Goal: Task Accomplishment & Management: Use online tool/utility

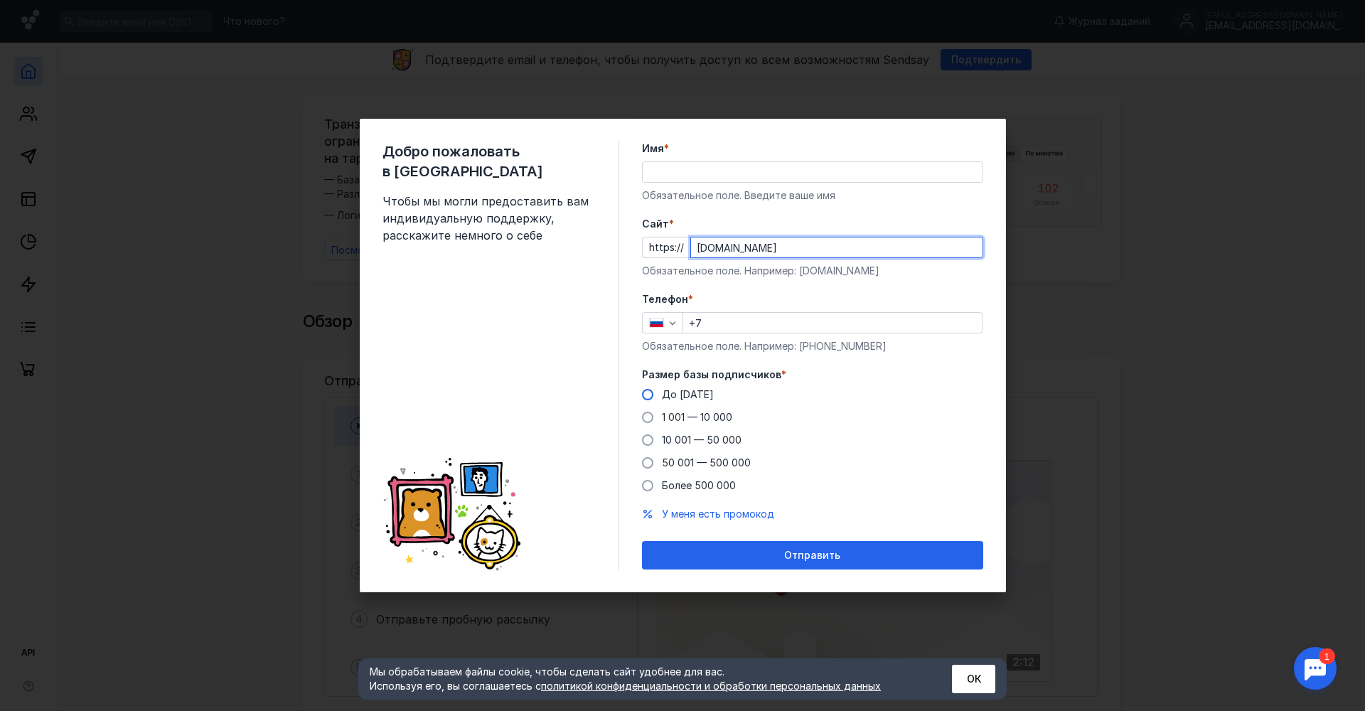
type input "[DOMAIN_NAME]"
click at [643, 392] on span at bounding box center [647, 394] width 11 height 11
click at [0, 0] on input "До [DATE]" at bounding box center [0, 0] width 0 height 0
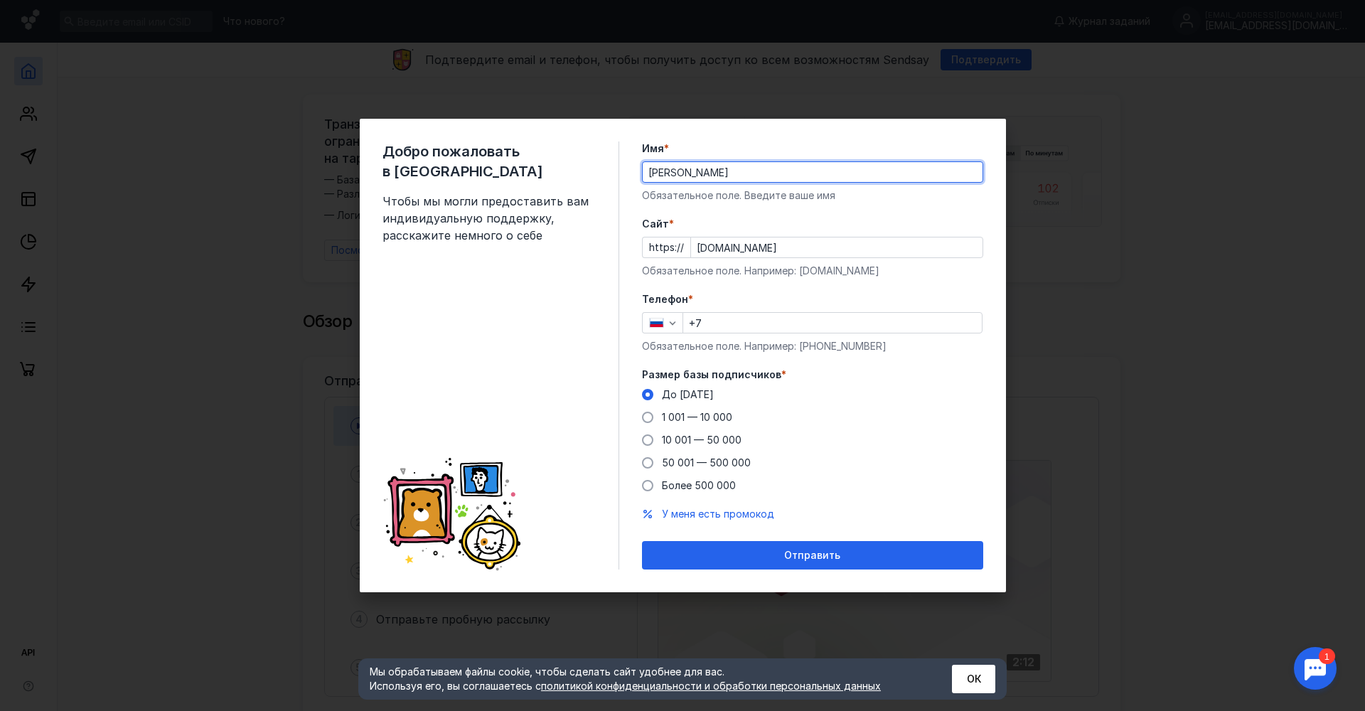
type input "[PERSON_NAME]"
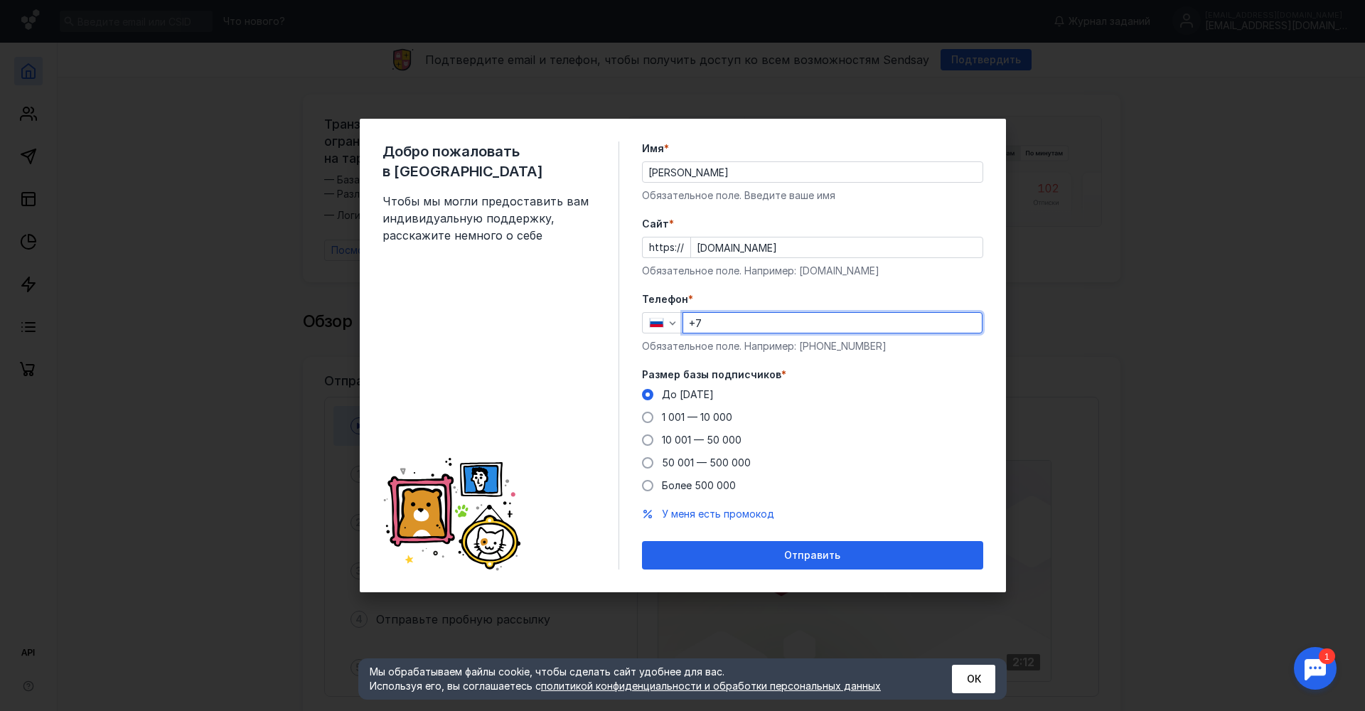
click at [756, 321] on input "+7" at bounding box center [832, 323] width 299 height 20
type input "[PHONE_NUMBER]"
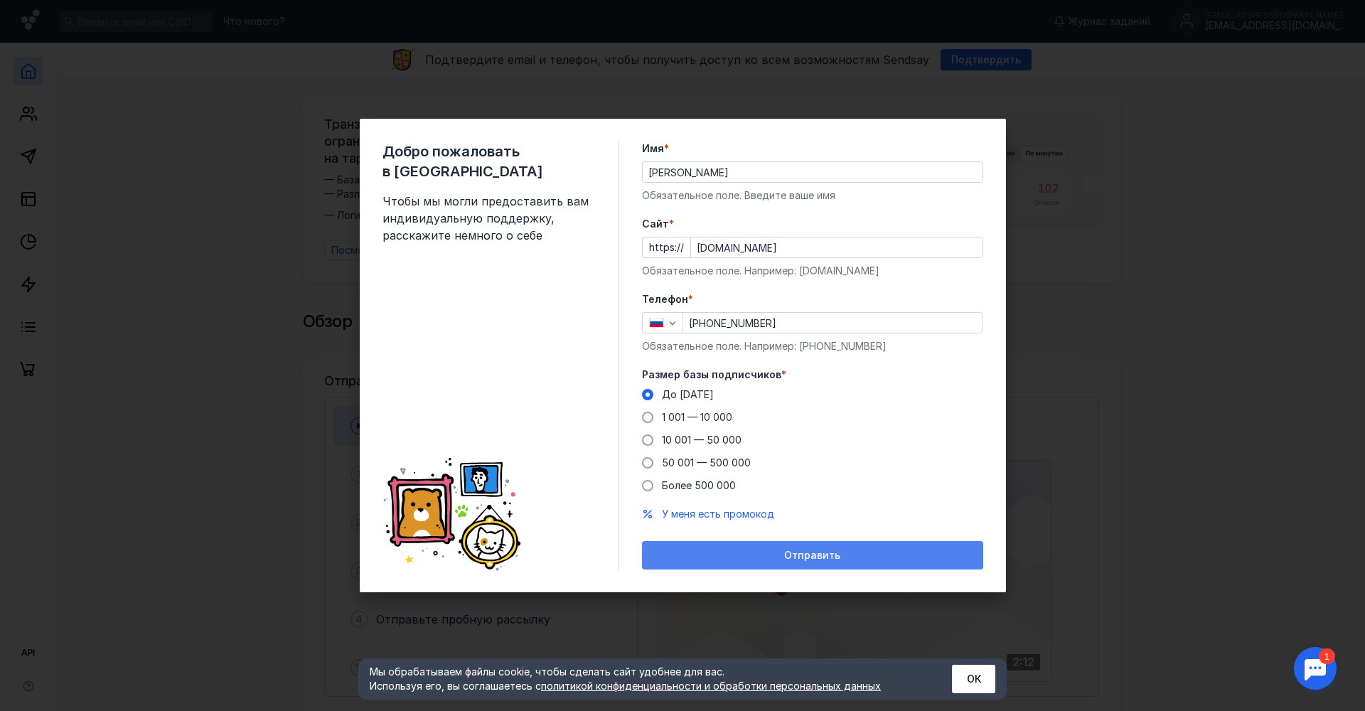
click at [808, 555] on span "Отправить" at bounding box center [812, 556] width 56 height 12
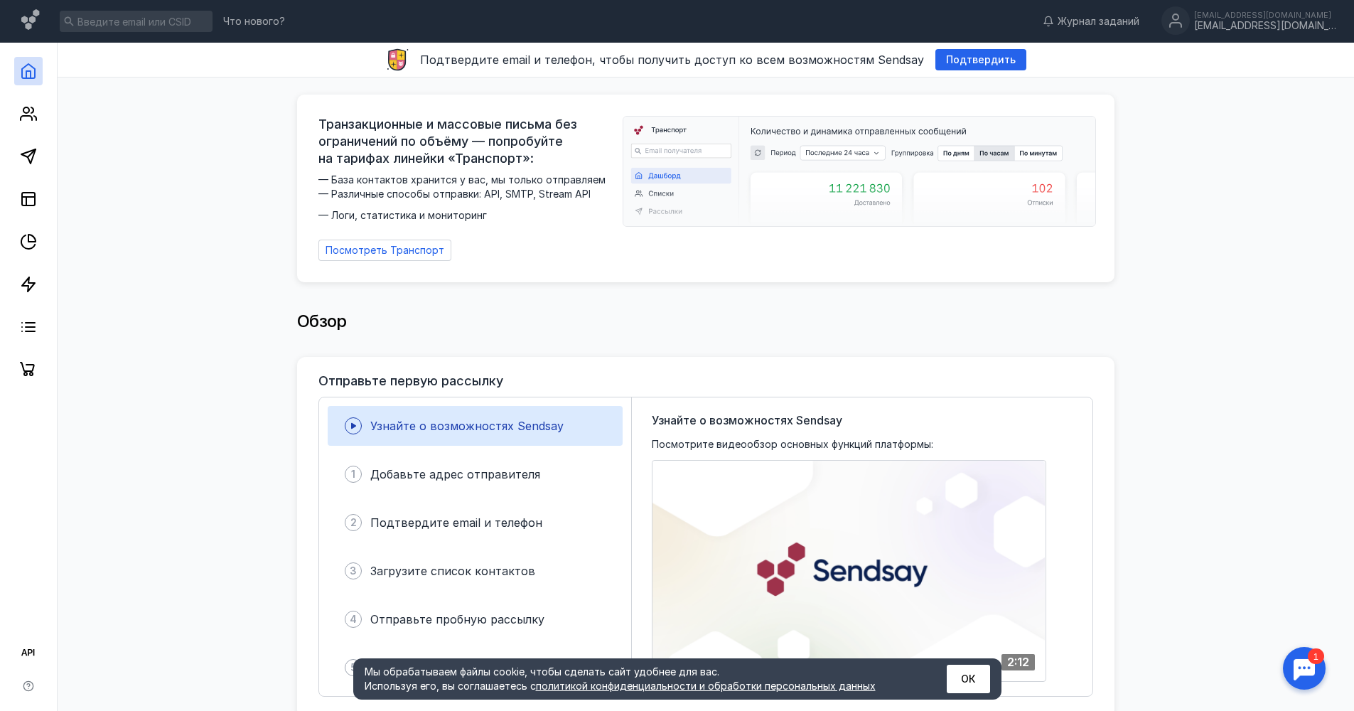
click at [1143, 338] on div "Обзор" at bounding box center [706, 323] width 1268 height 68
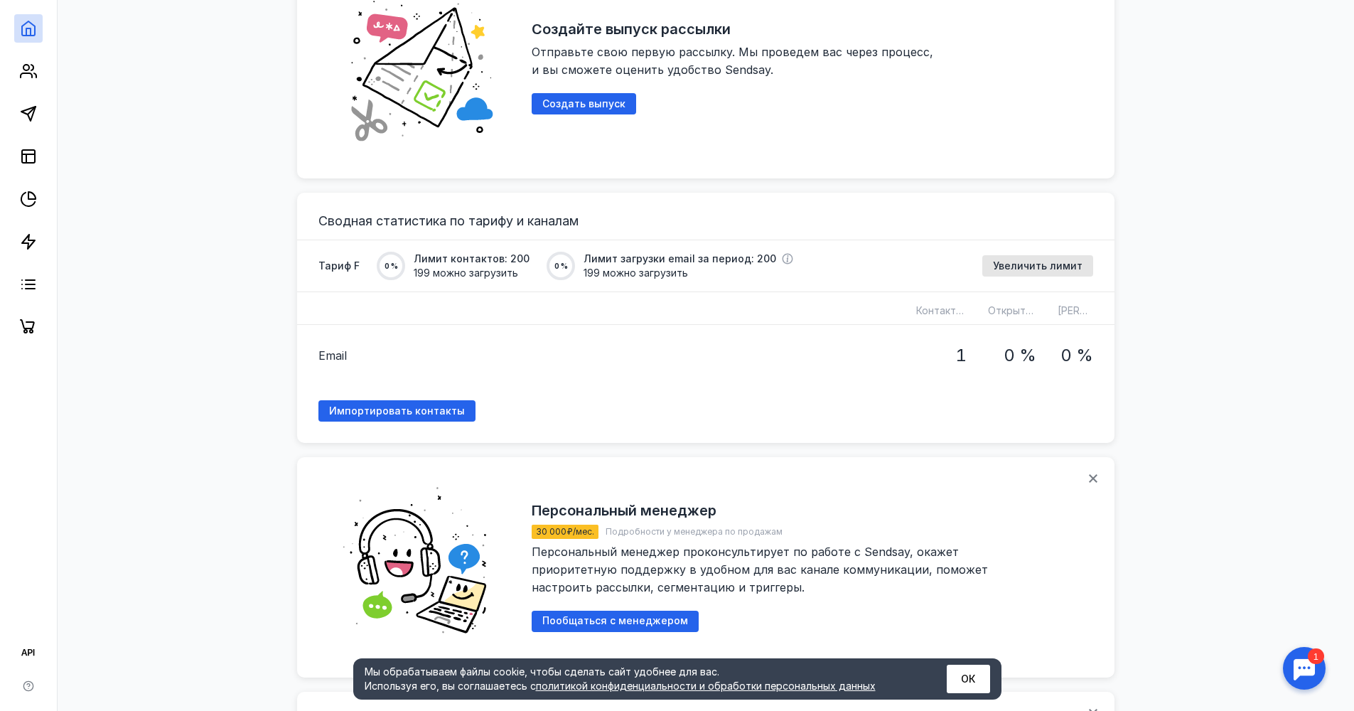
scroll to position [921, 0]
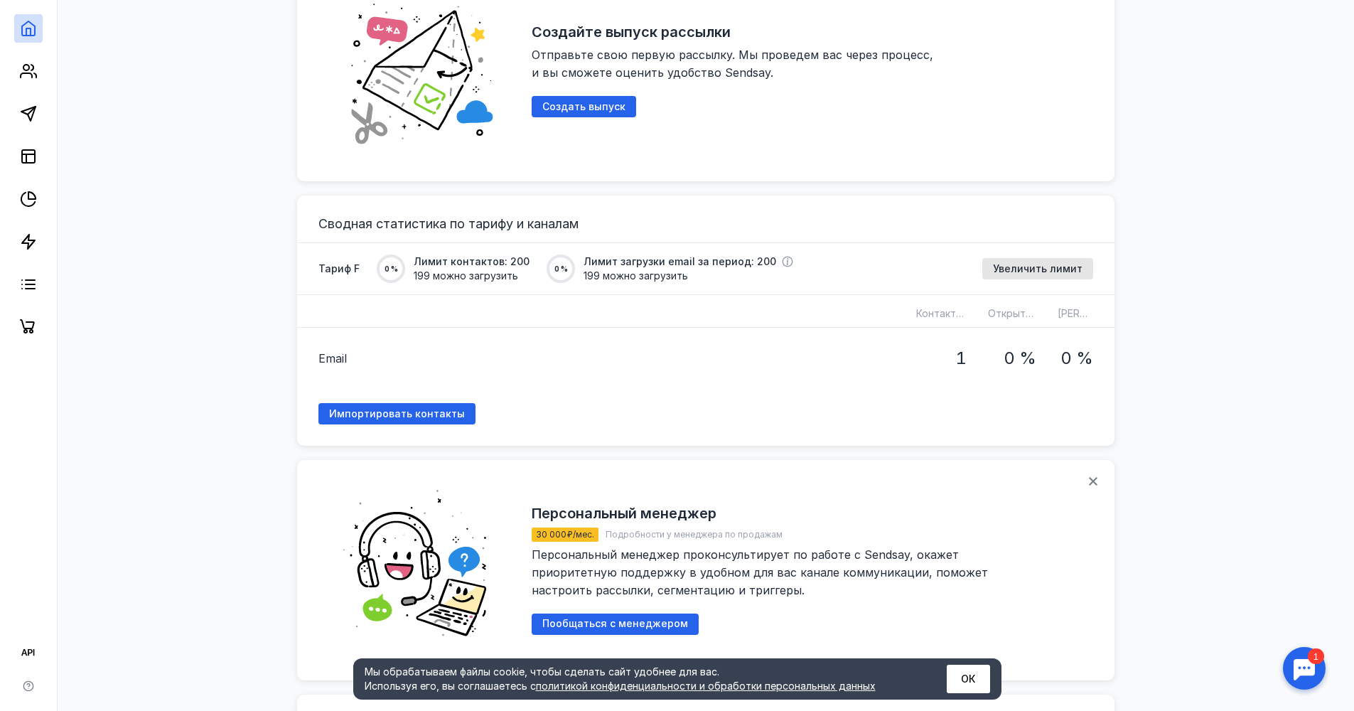
click at [179, 172] on div "Транзакционные и массовые письма без ограничений по объёму — попробуйте на тари…" at bounding box center [706, 285] width 1268 height 2256
click at [26, 73] on icon at bounding box center [26, 75] width 11 height 4
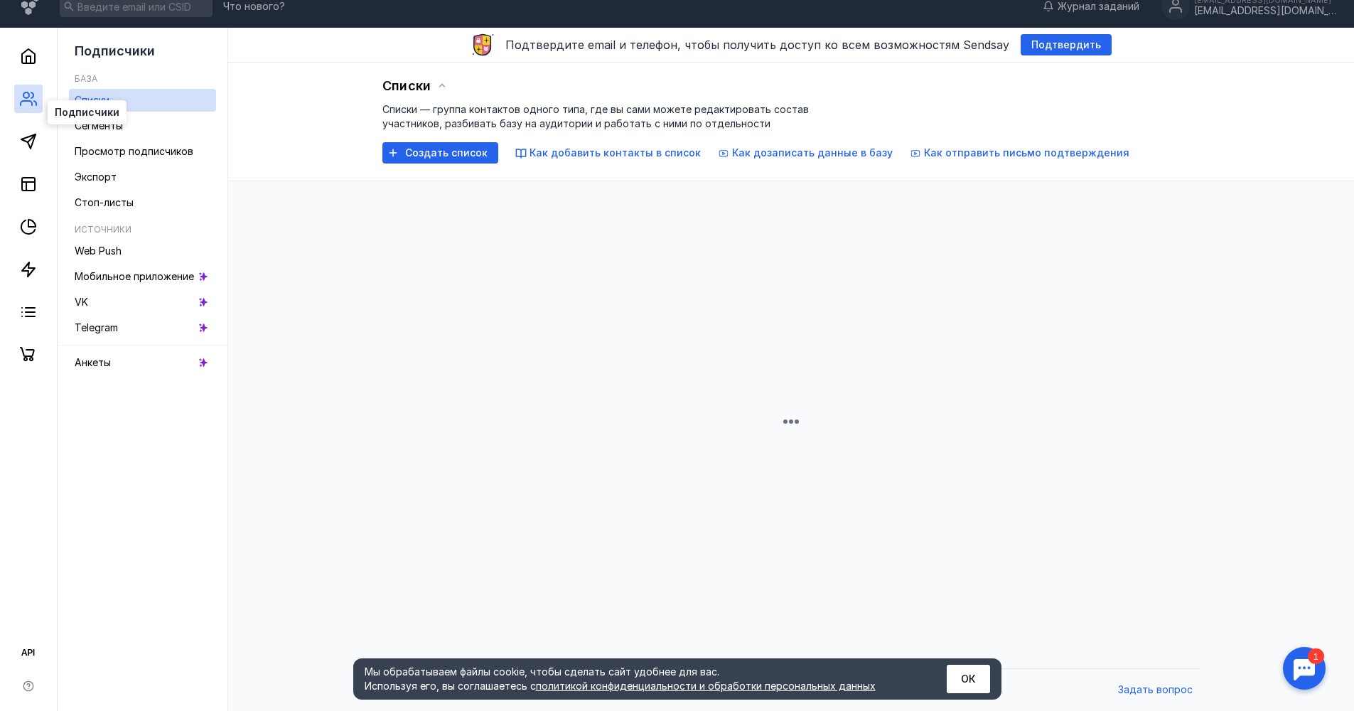
scroll to position [15, 0]
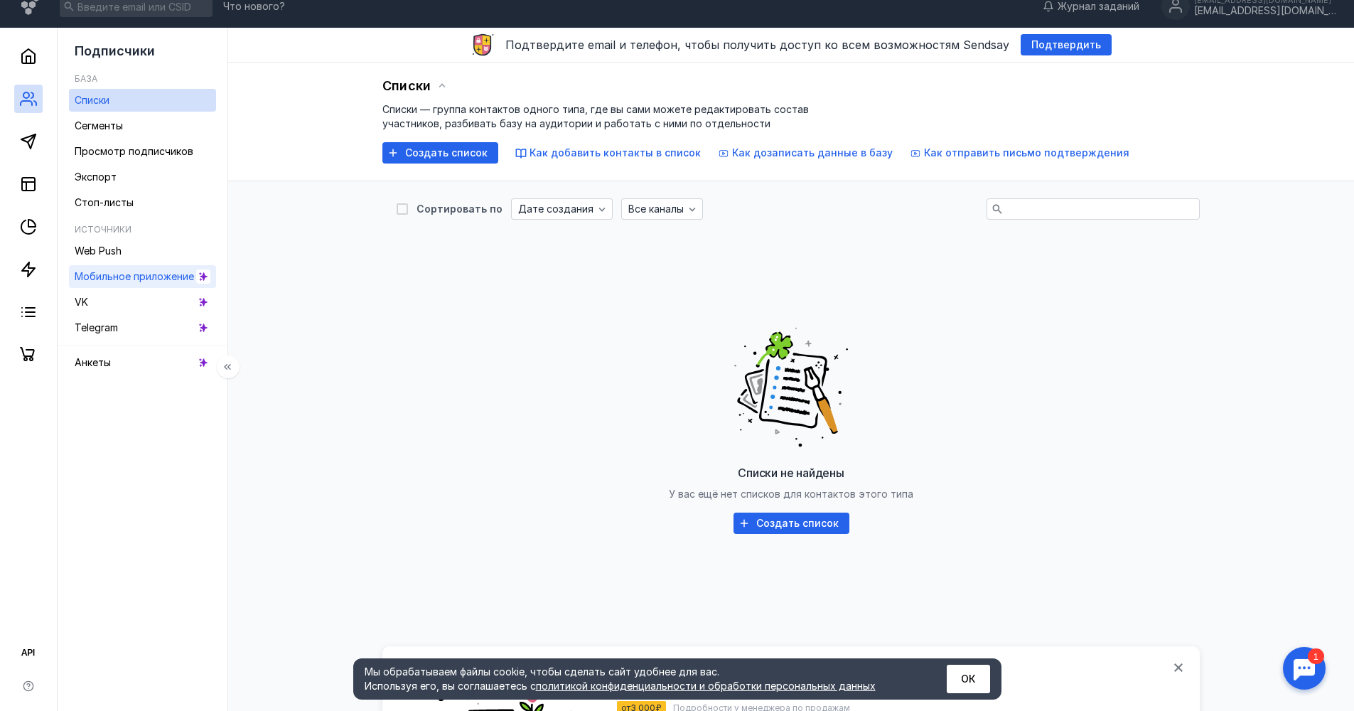
click at [141, 274] on span "Мобильное приложение" at bounding box center [134, 276] width 119 height 12
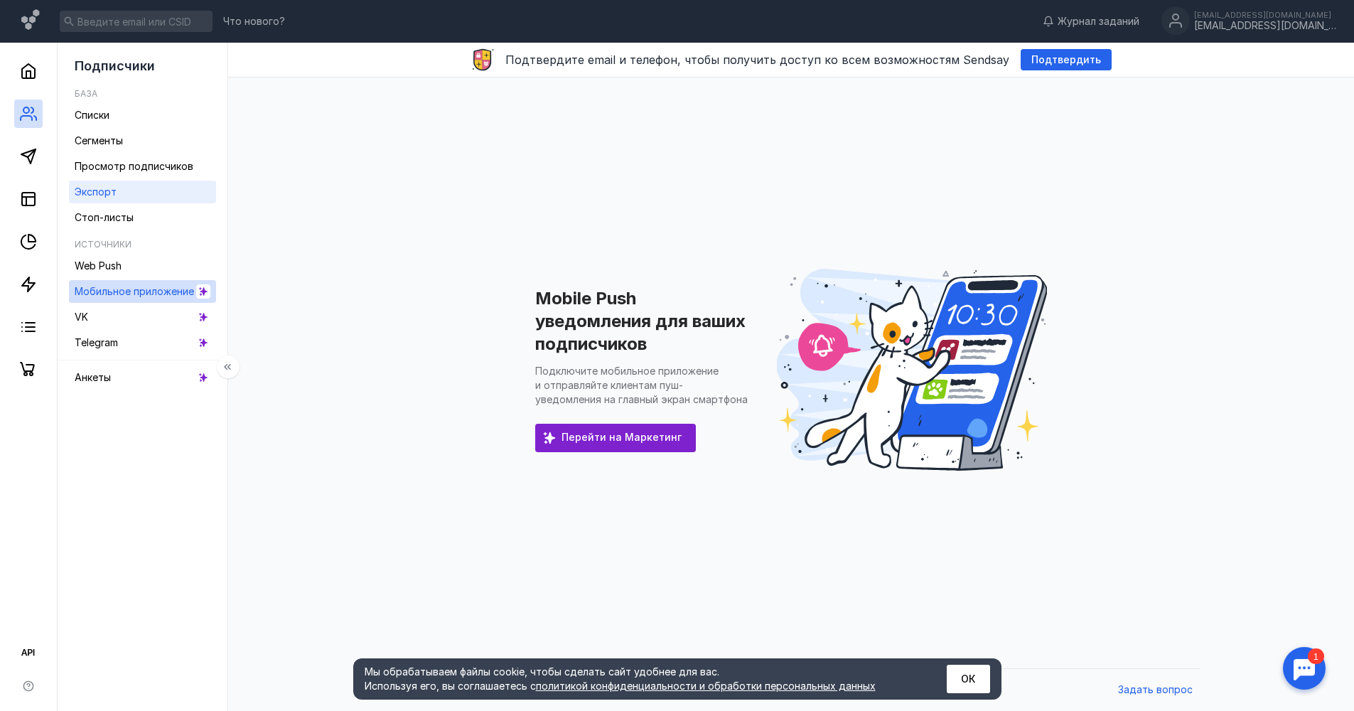
click at [107, 188] on span "Экспорт" at bounding box center [96, 192] width 42 height 12
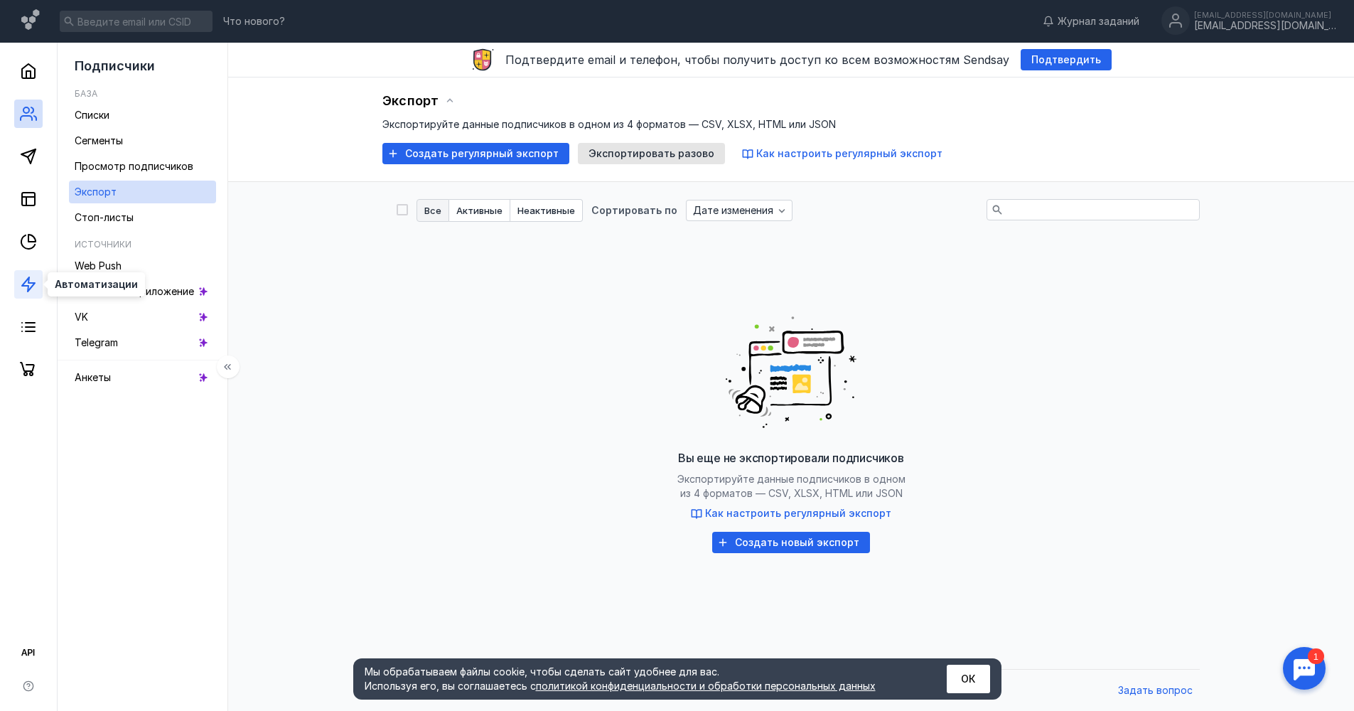
click at [26, 289] on icon at bounding box center [28, 284] width 17 height 17
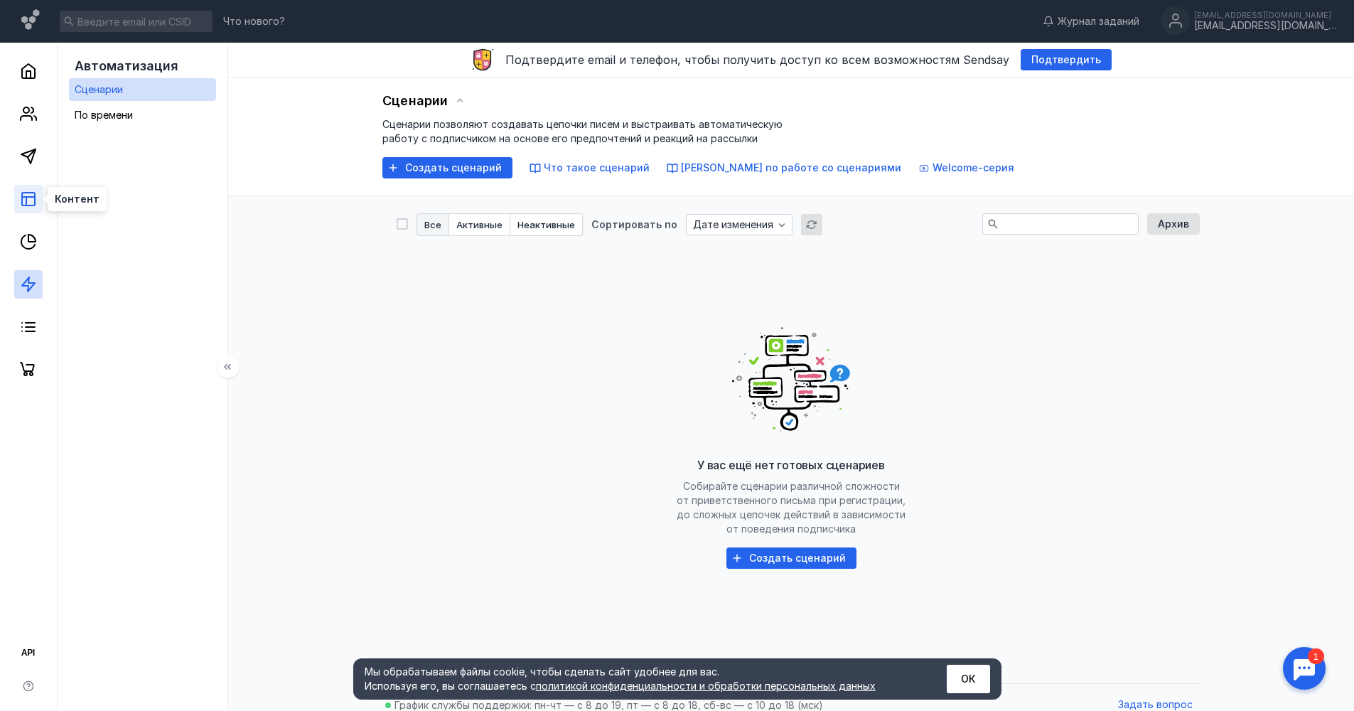
click at [26, 198] on line at bounding box center [26, 201] width 0 height 9
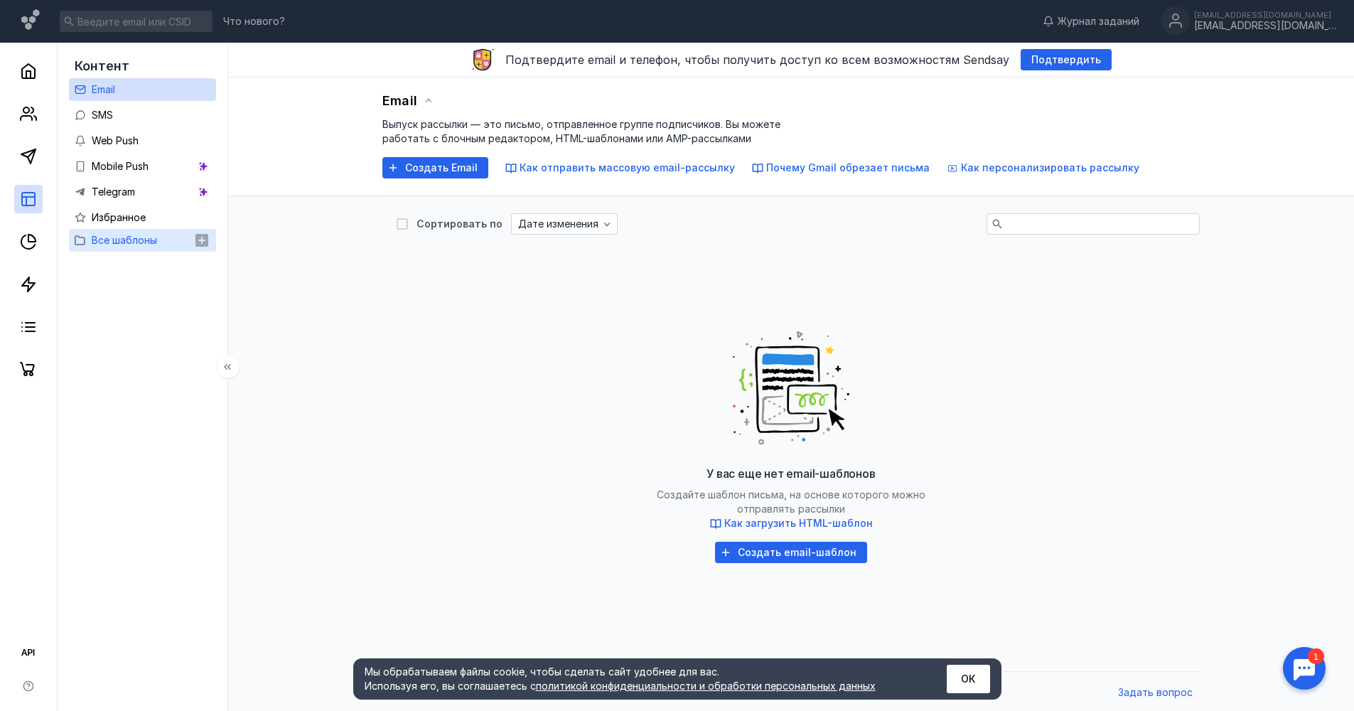
click at [120, 241] on span "Все шаблоны" at bounding box center [124, 240] width 65 height 12
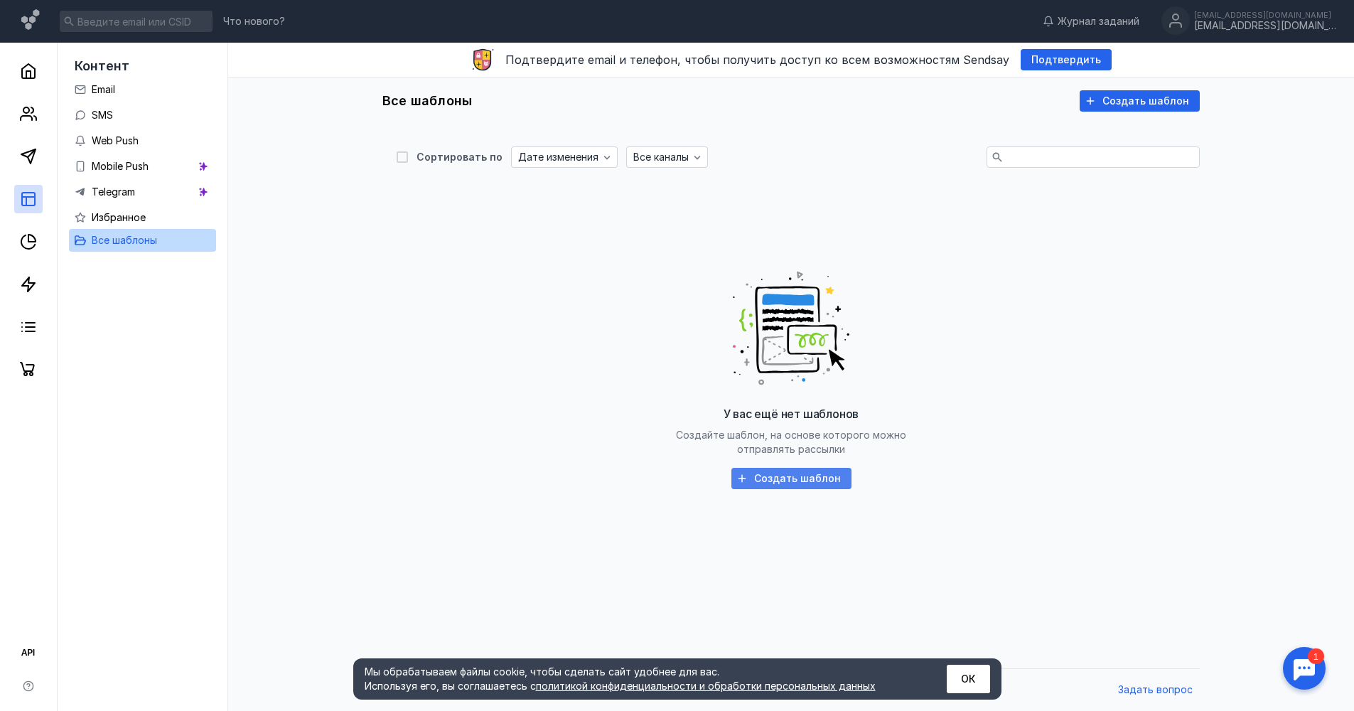
click at [769, 476] on span "Создать шаблон" at bounding box center [797, 479] width 87 height 12
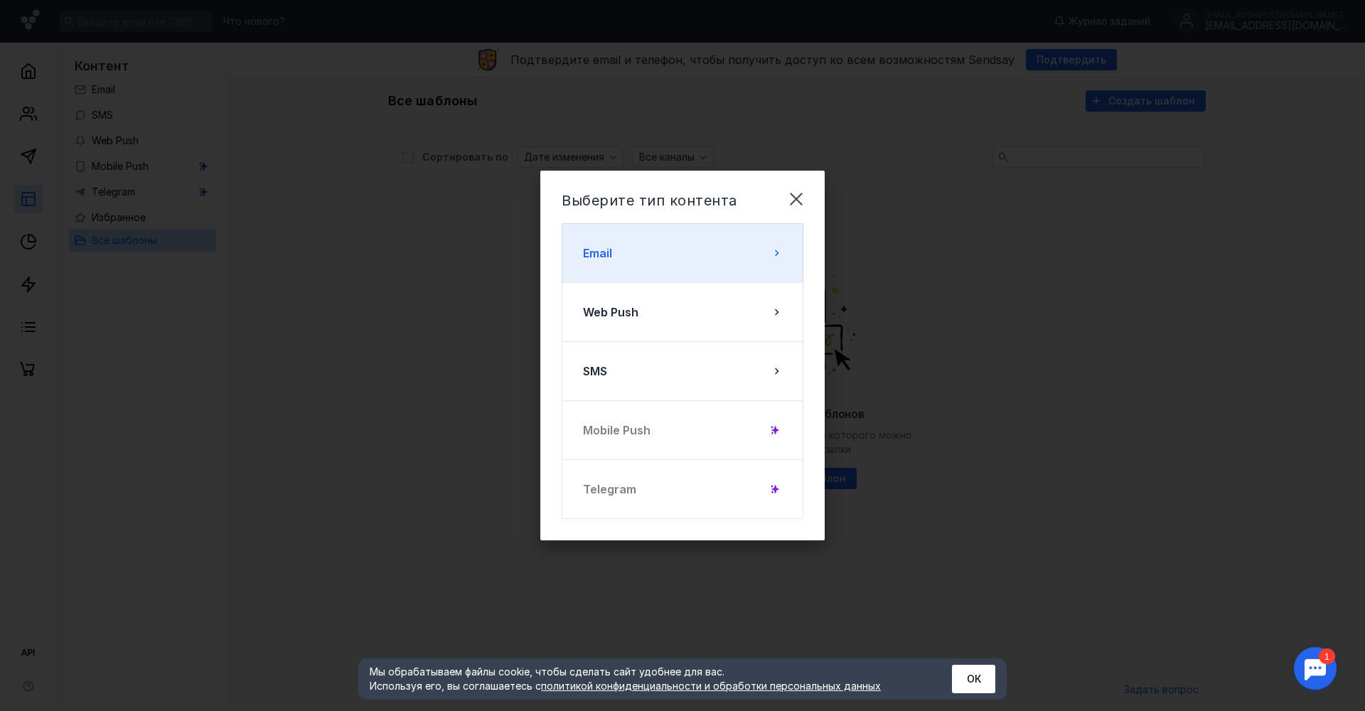
click at [648, 258] on button "Email" at bounding box center [683, 253] width 242 height 60
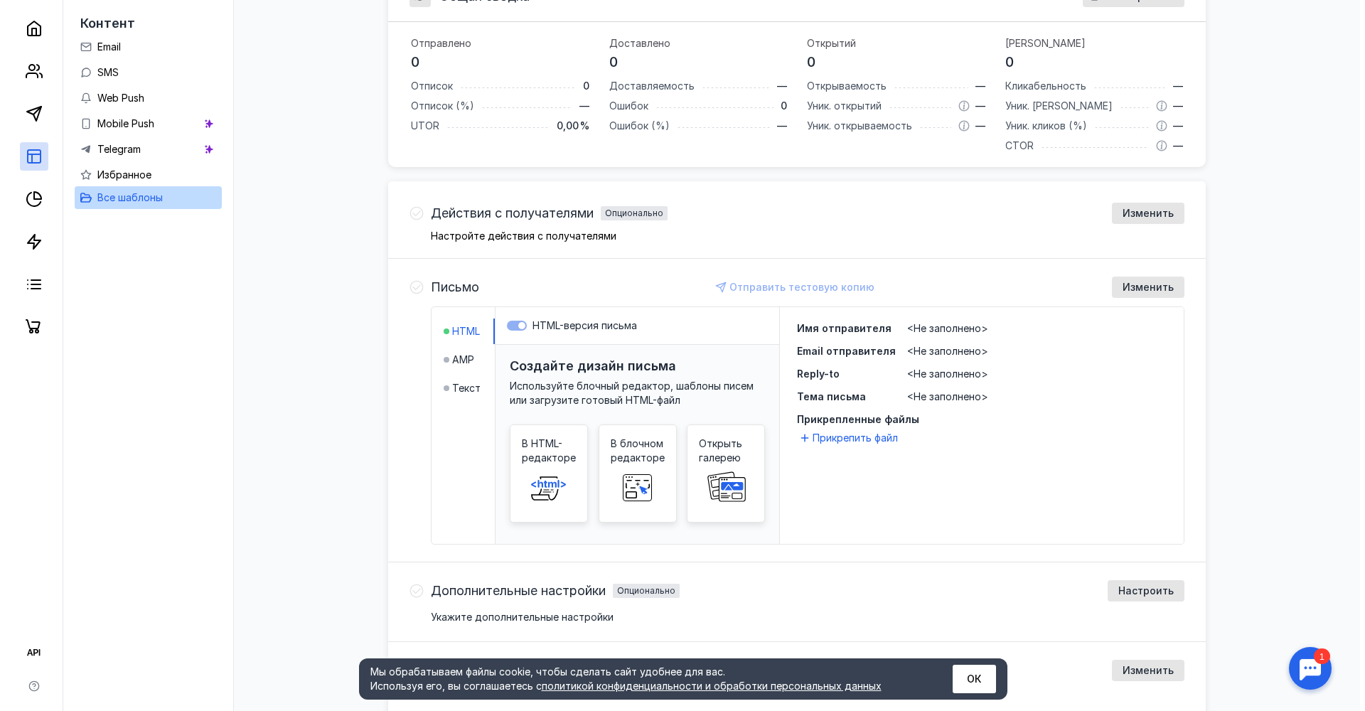
scroll to position [256, 0]
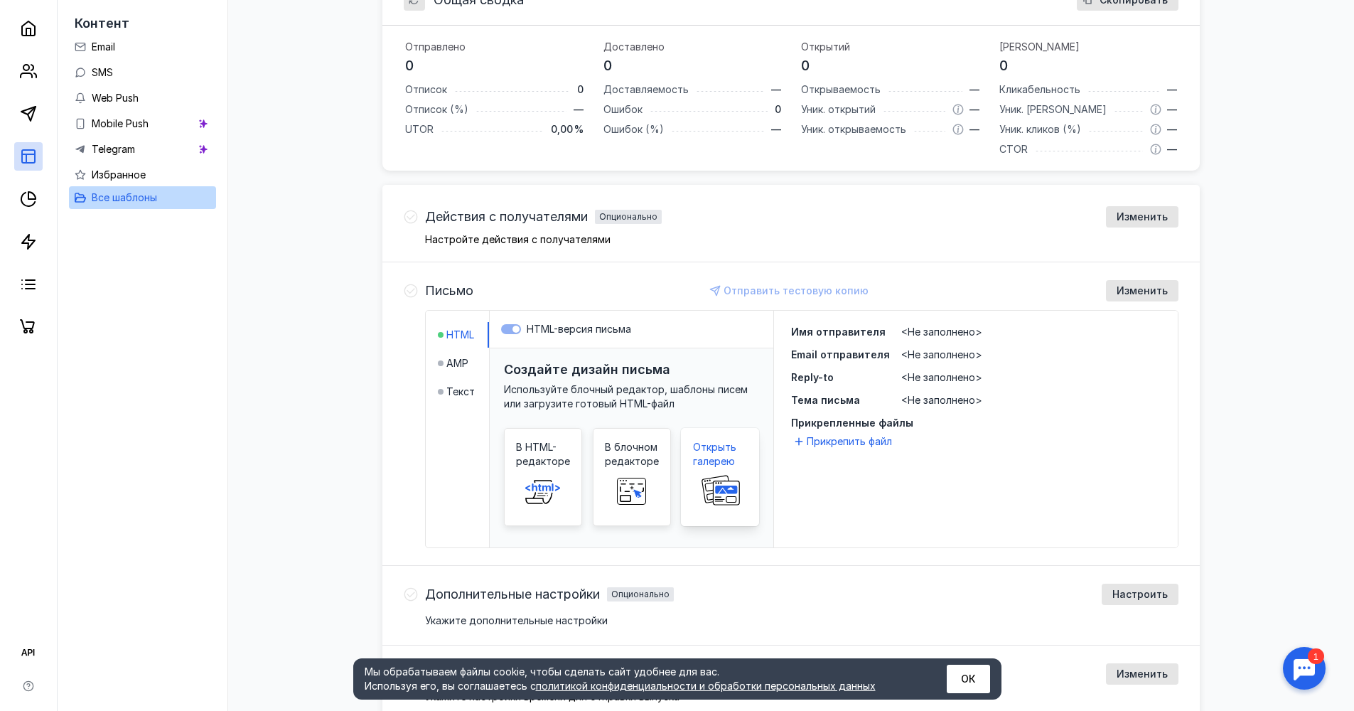
click at [727, 475] on icon at bounding box center [720, 491] width 46 height 33
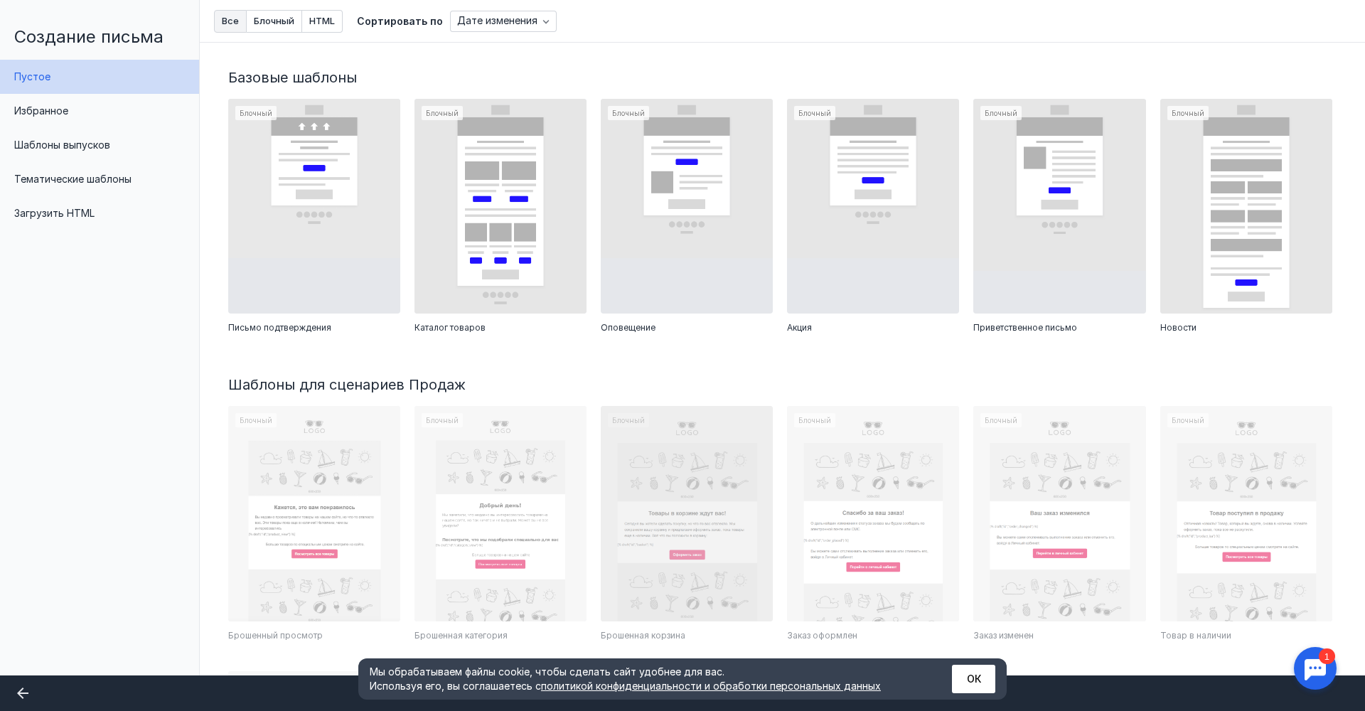
scroll to position [242, 0]
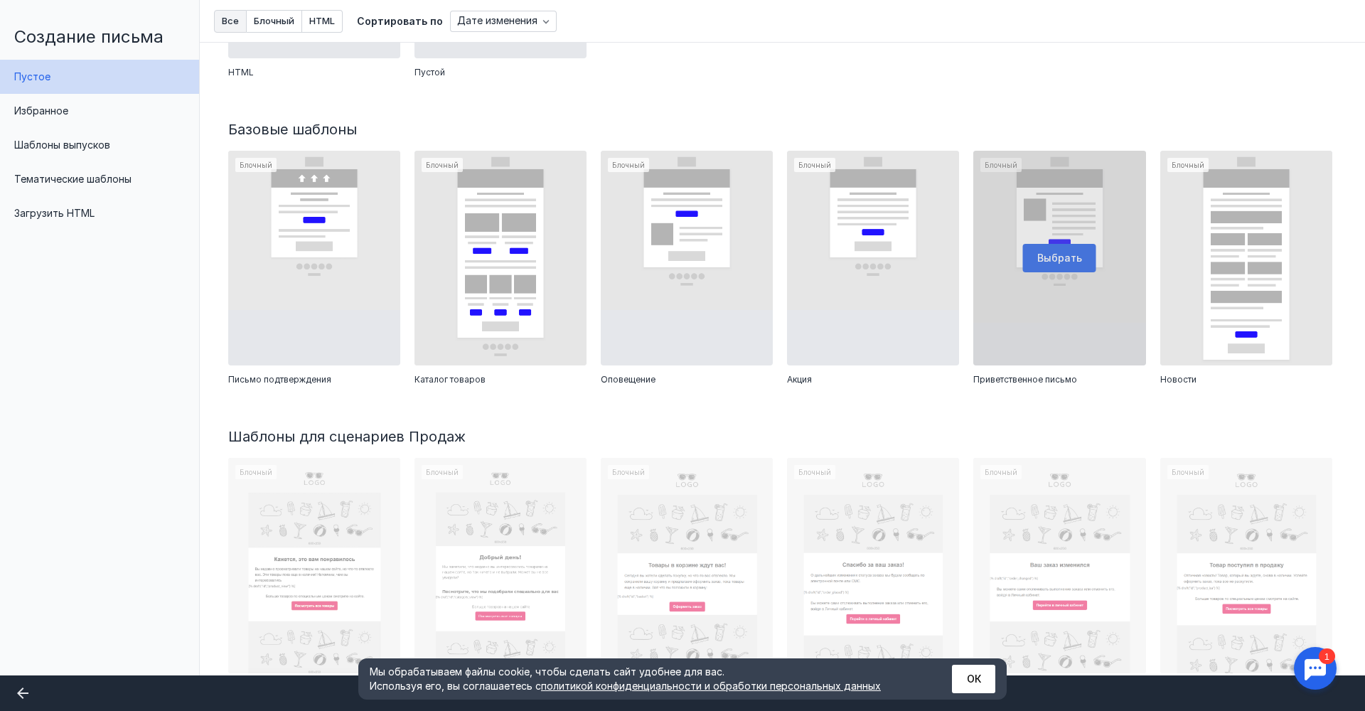
click at [1047, 256] on div at bounding box center [1059, 258] width 172 height 215
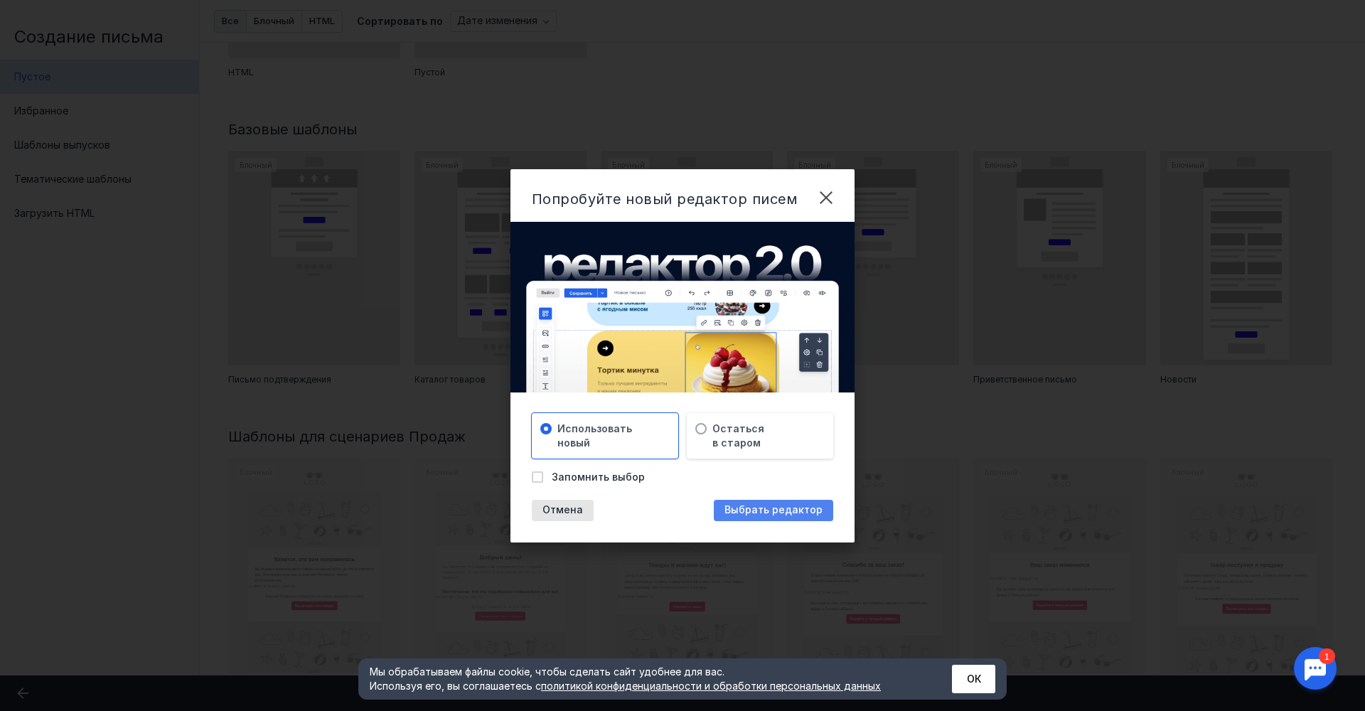
click at [801, 512] on span "Выбрать редактор" at bounding box center [773, 510] width 98 height 12
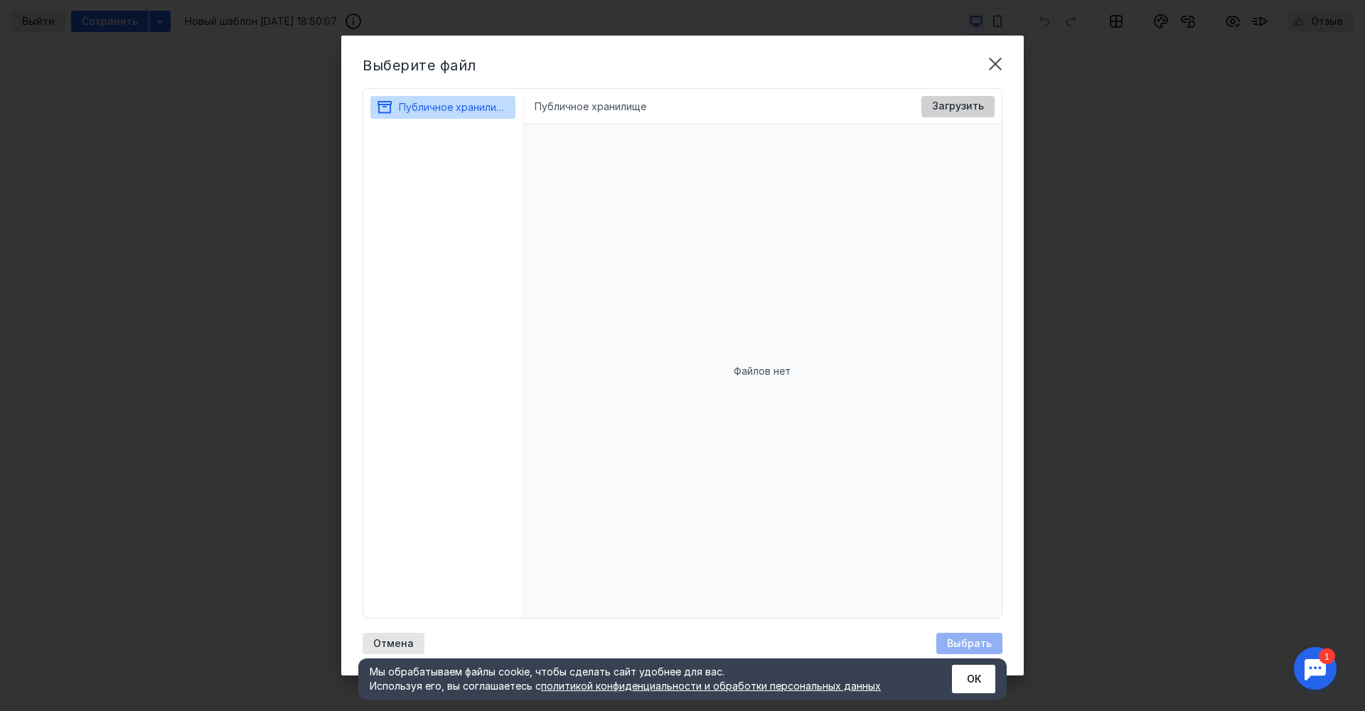
click at [959, 104] on span "Загрузить" at bounding box center [958, 106] width 52 height 12
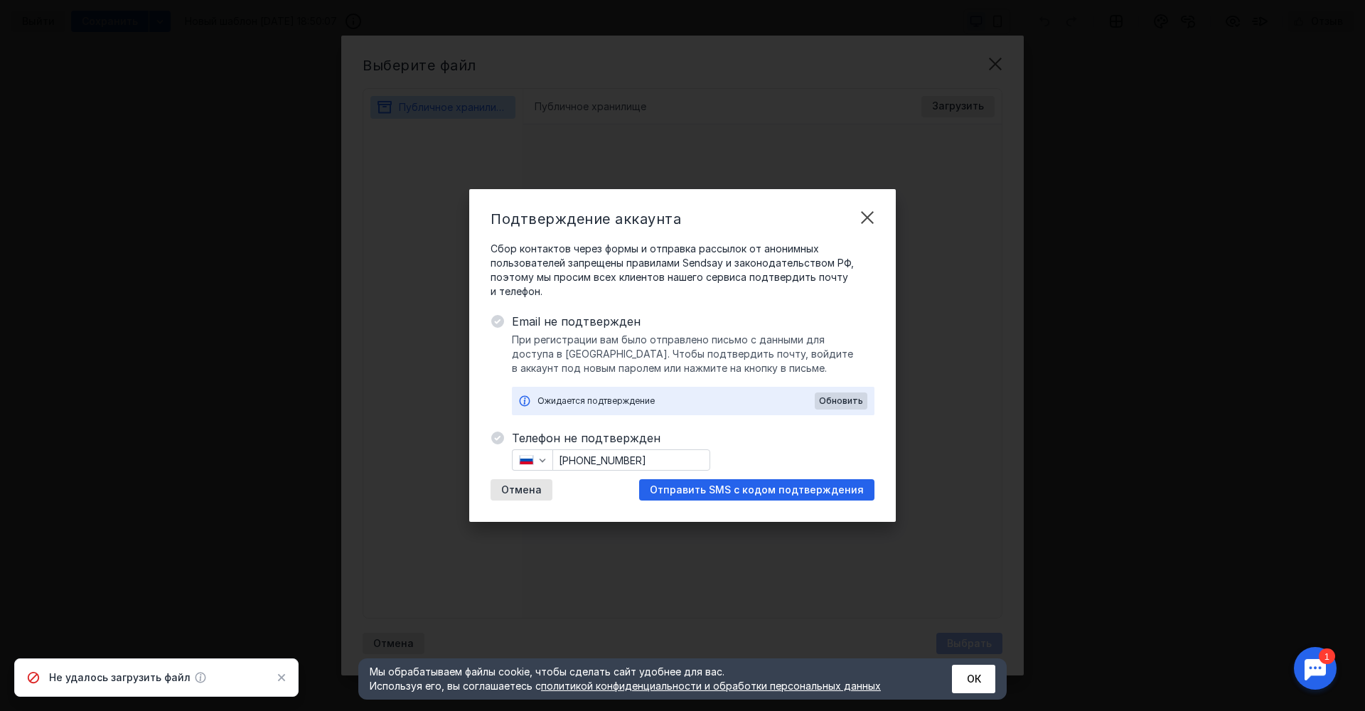
click at [501, 321] on icon at bounding box center [497, 321] width 13 height 13
click at [727, 488] on span "Отправить SMS с кодом подтверждения" at bounding box center [757, 490] width 214 height 12
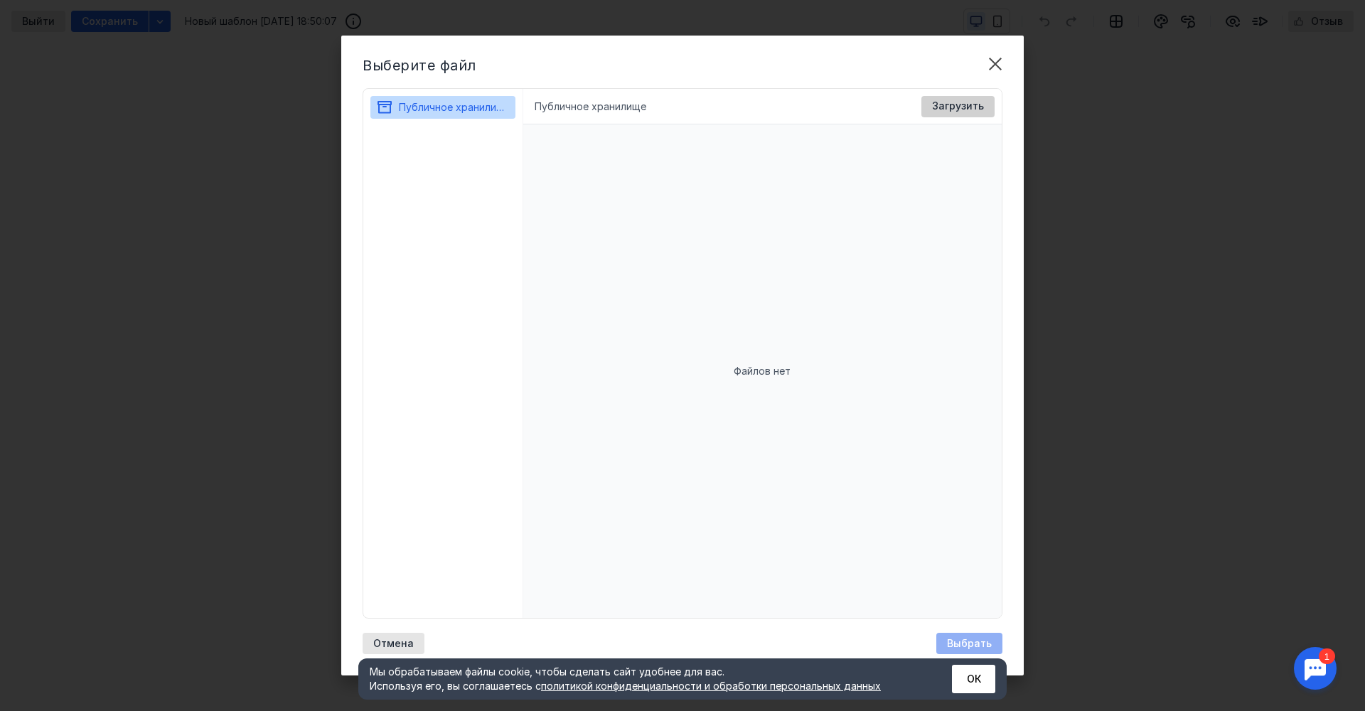
click at [962, 106] on span "Загрузить" at bounding box center [958, 106] width 52 height 12
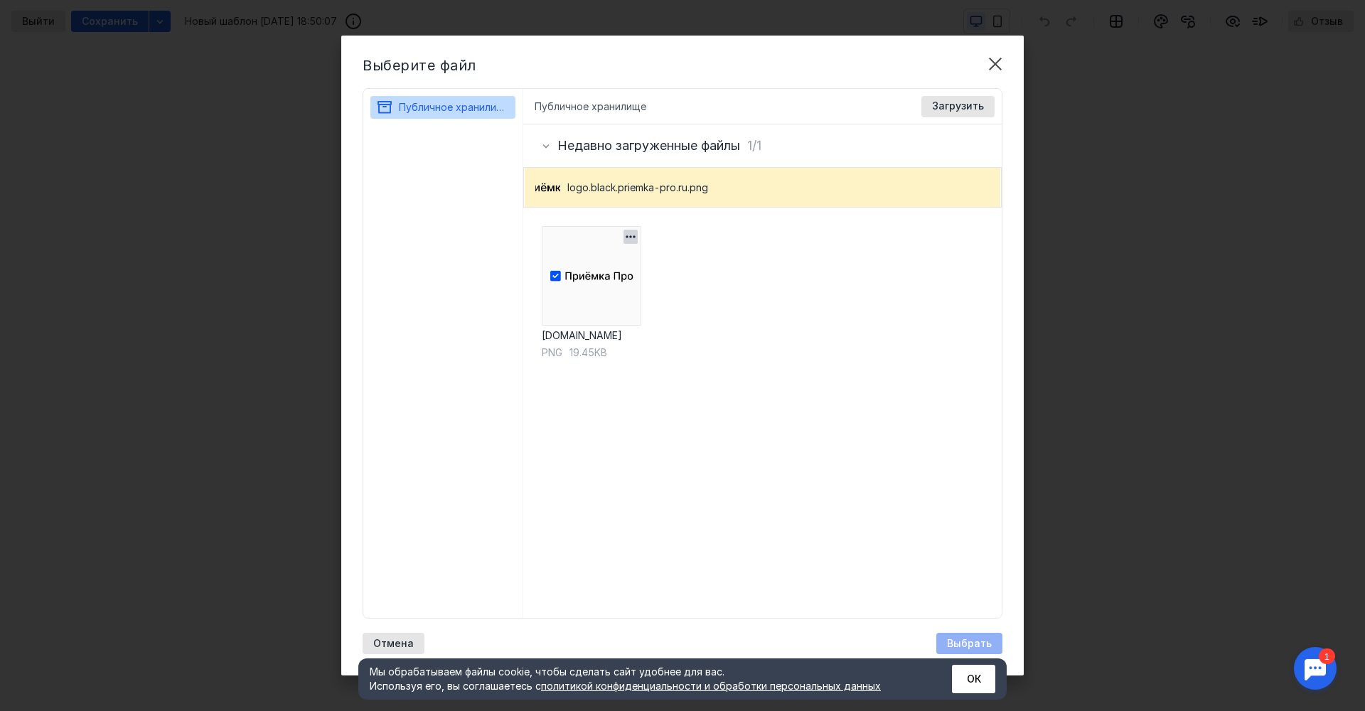
click at [602, 270] on img at bounding box center [592, 276] width 100 height 100
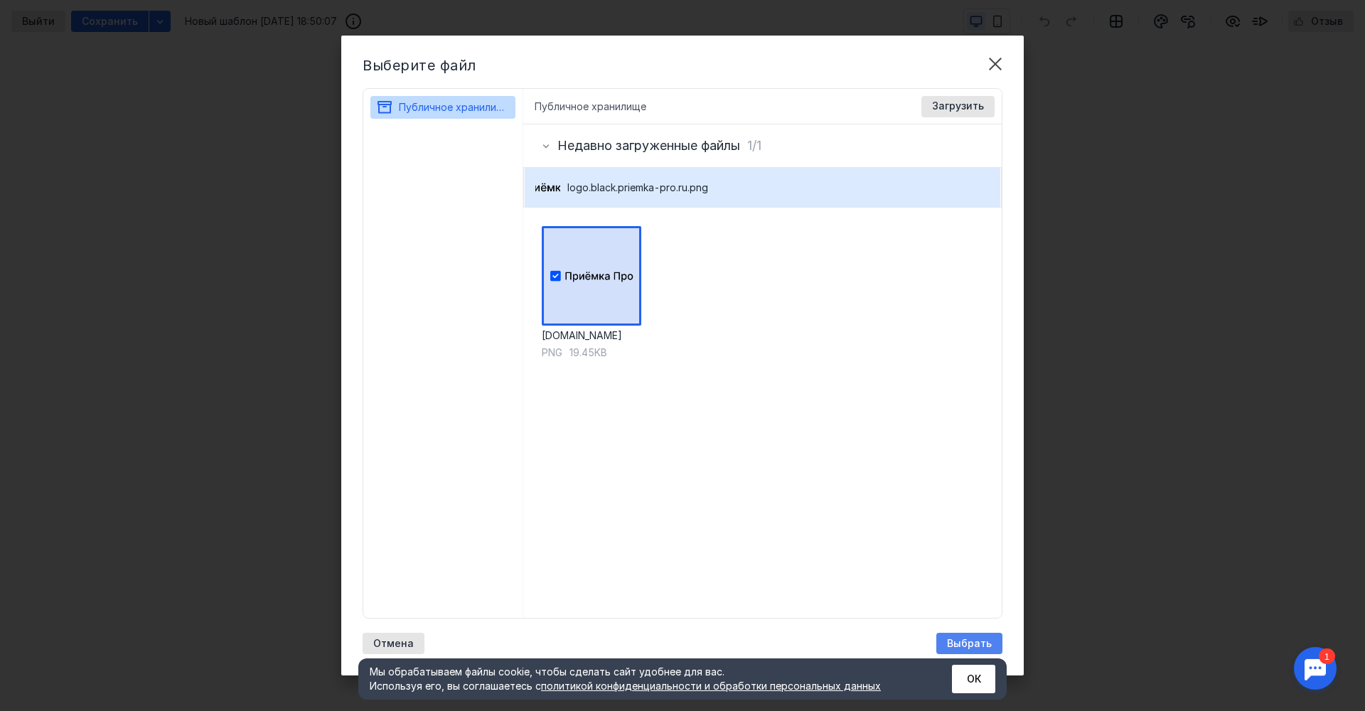
click at [968, 642] on span "Выбрать" at bounding box center [969, 644] width 45 height 12
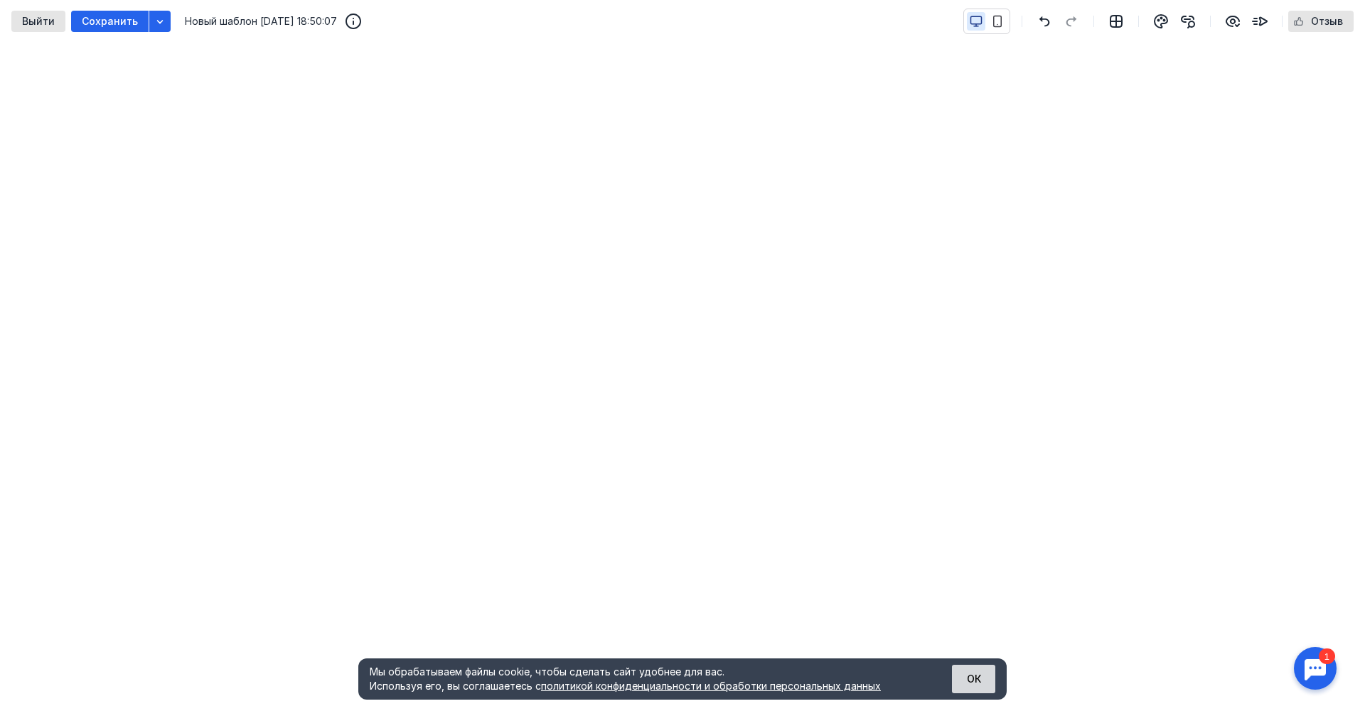
click at [975, 682] on button "ОК" at bounding box center [973, 679] width 43 height 28
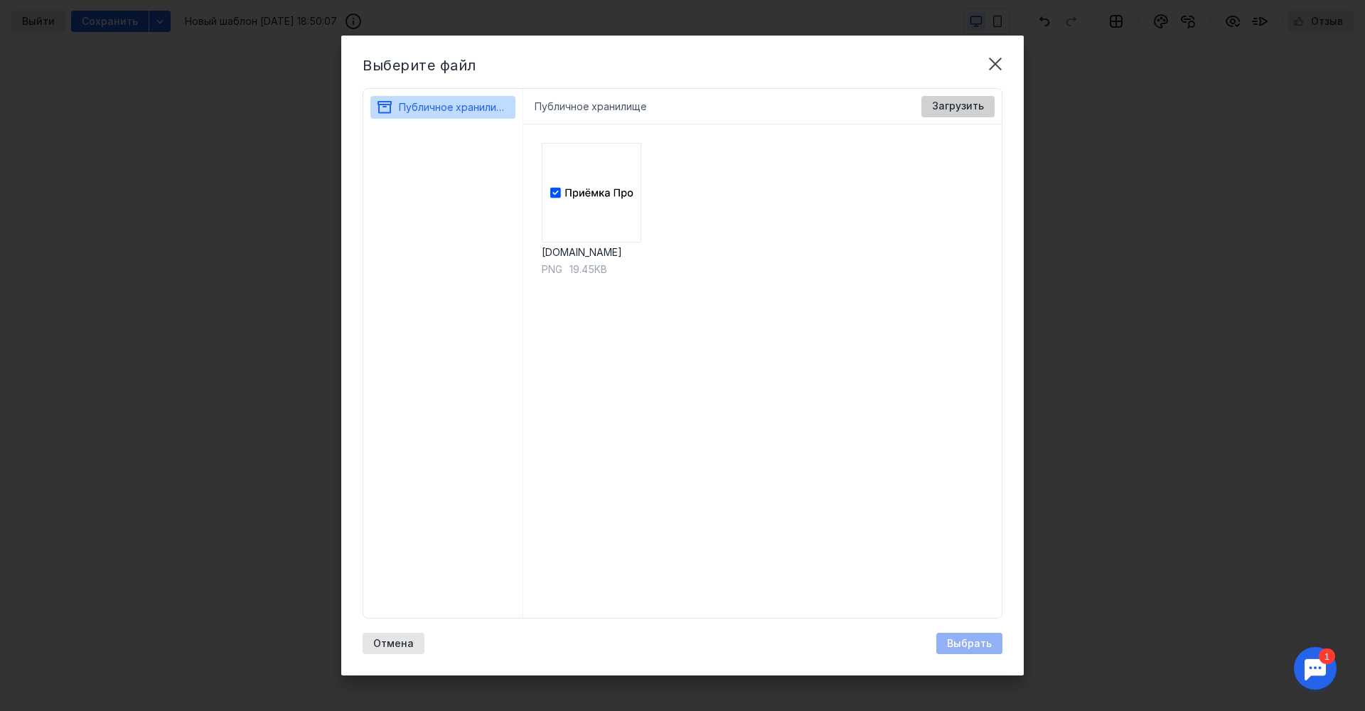
click at [970, 103] on span "Загрузить" at bounding box center [958, 106] width 52 height 12
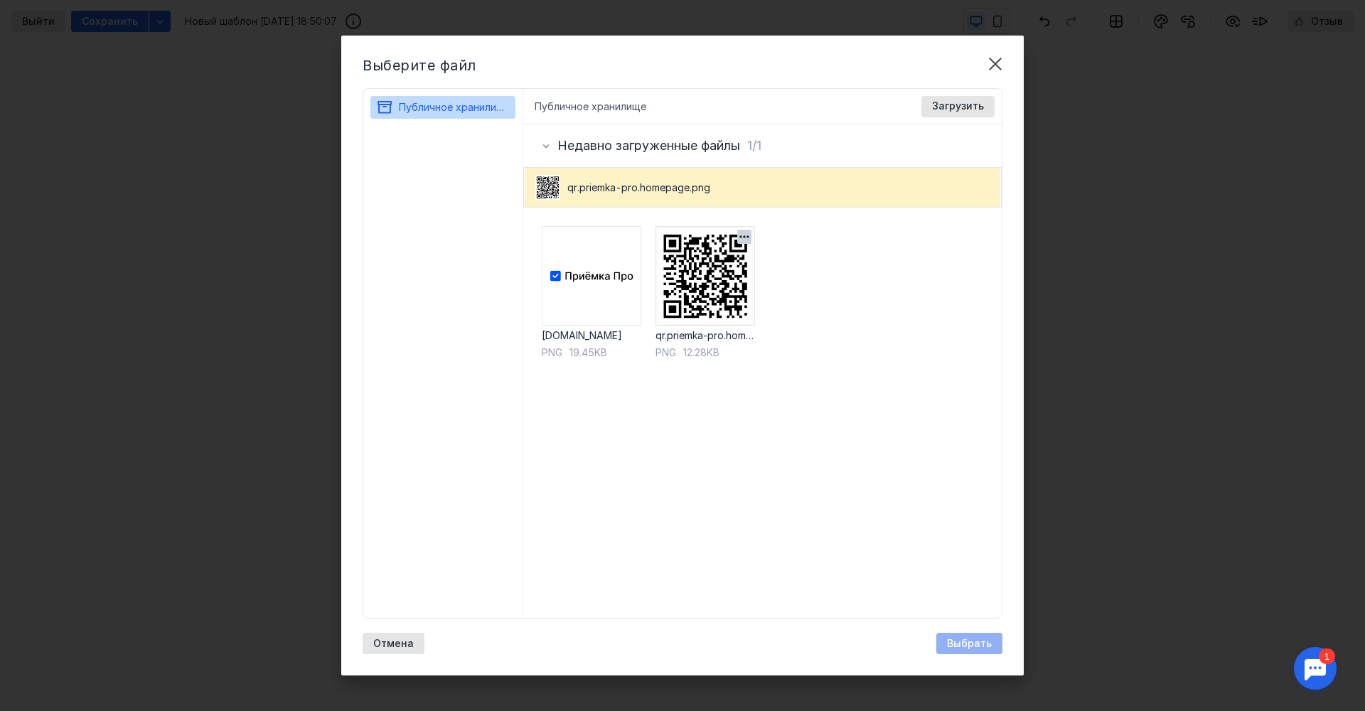
click at [706, 277] on img at bounding box center [706, 276] width 100 height 100
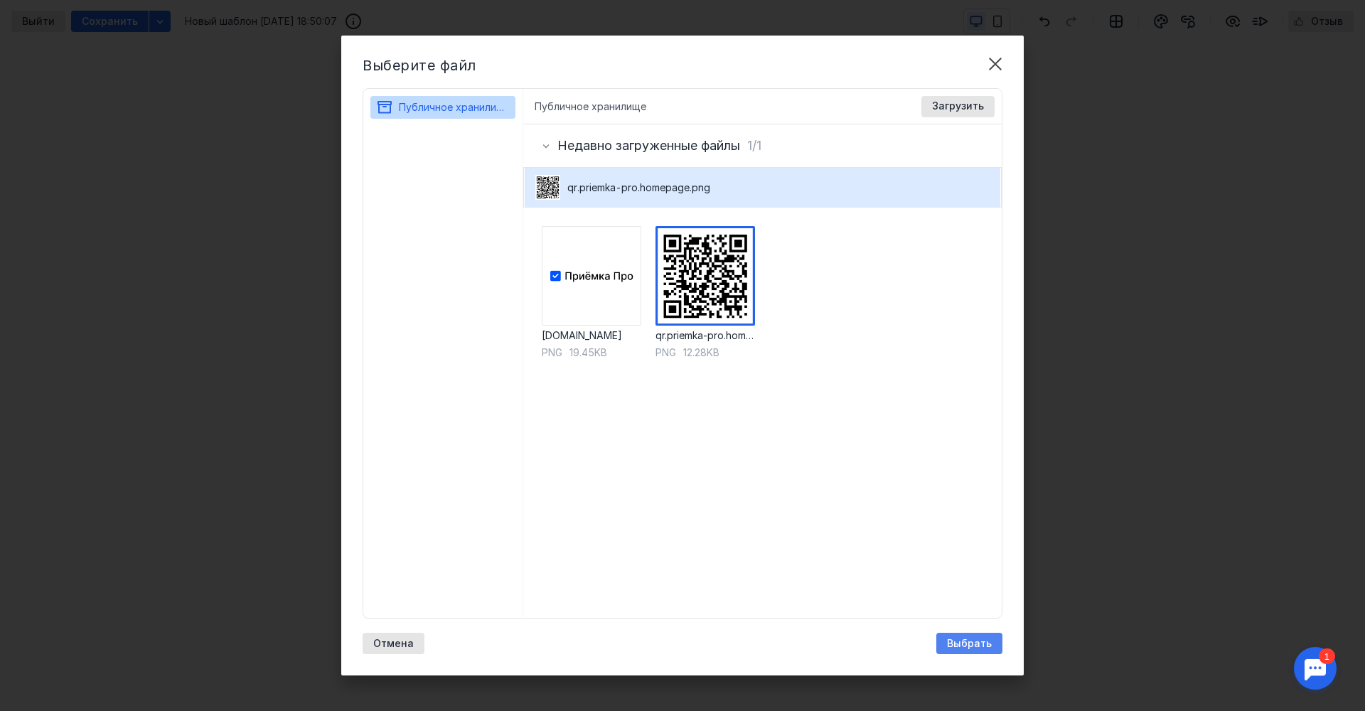
click at [967, 641] on span "Выбрать" at bounding box center [969, 644] width 45 height 12
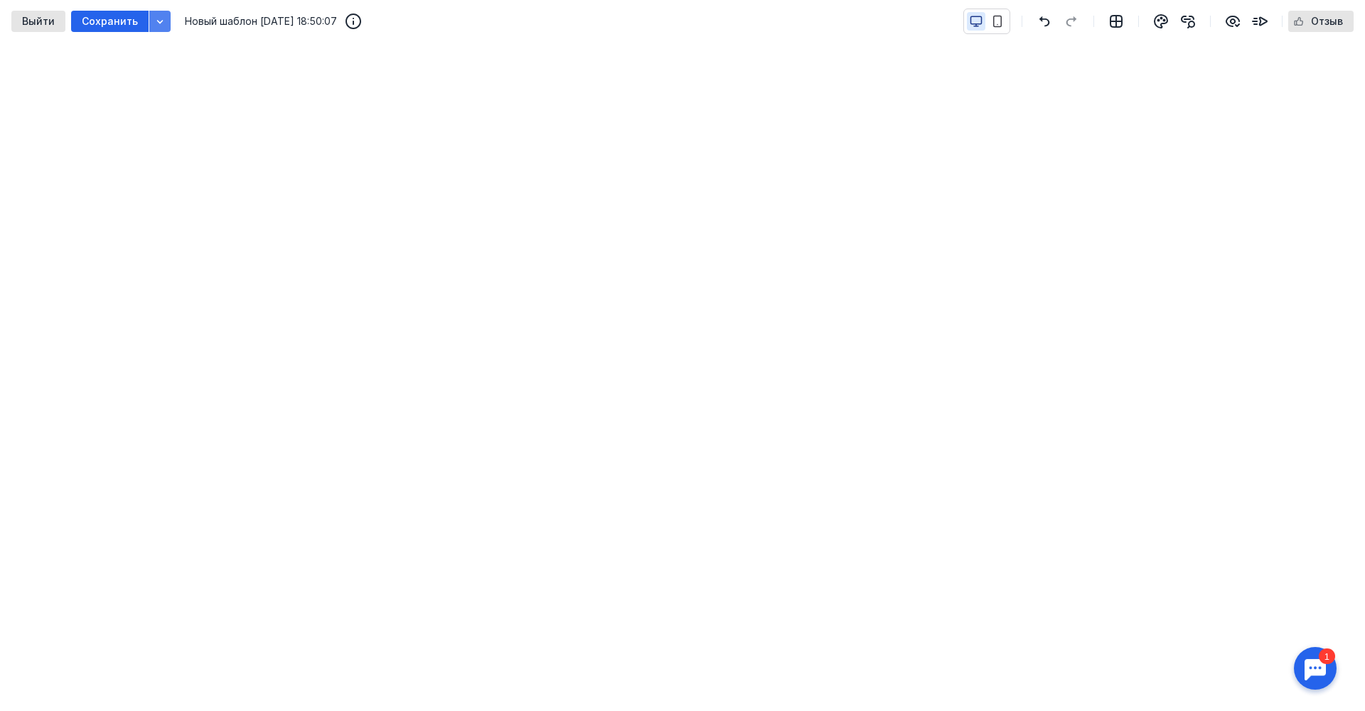
click at [161, 17] on icon "button" at bounding box center [159, 21] width 11 height 11
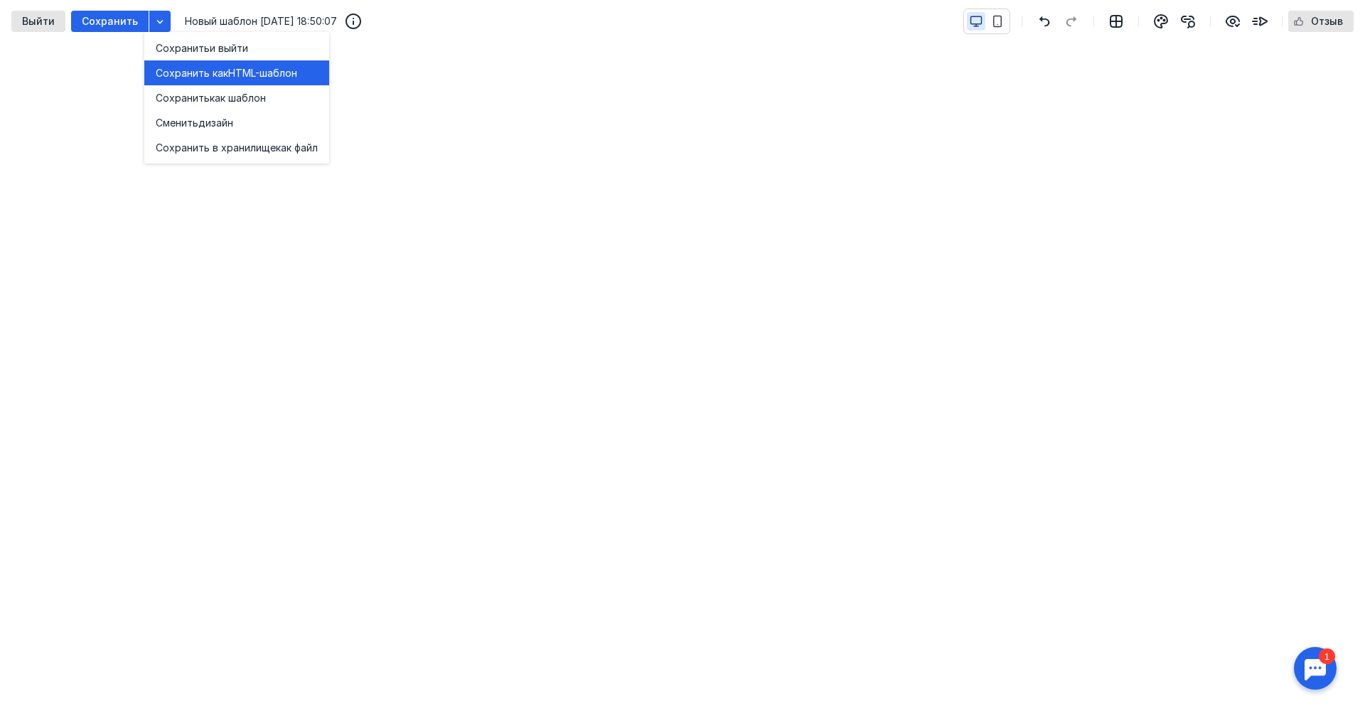
click at [250, 74] on span "HTML-шаблон" at bounding box center [262, 73] width 69 height 14
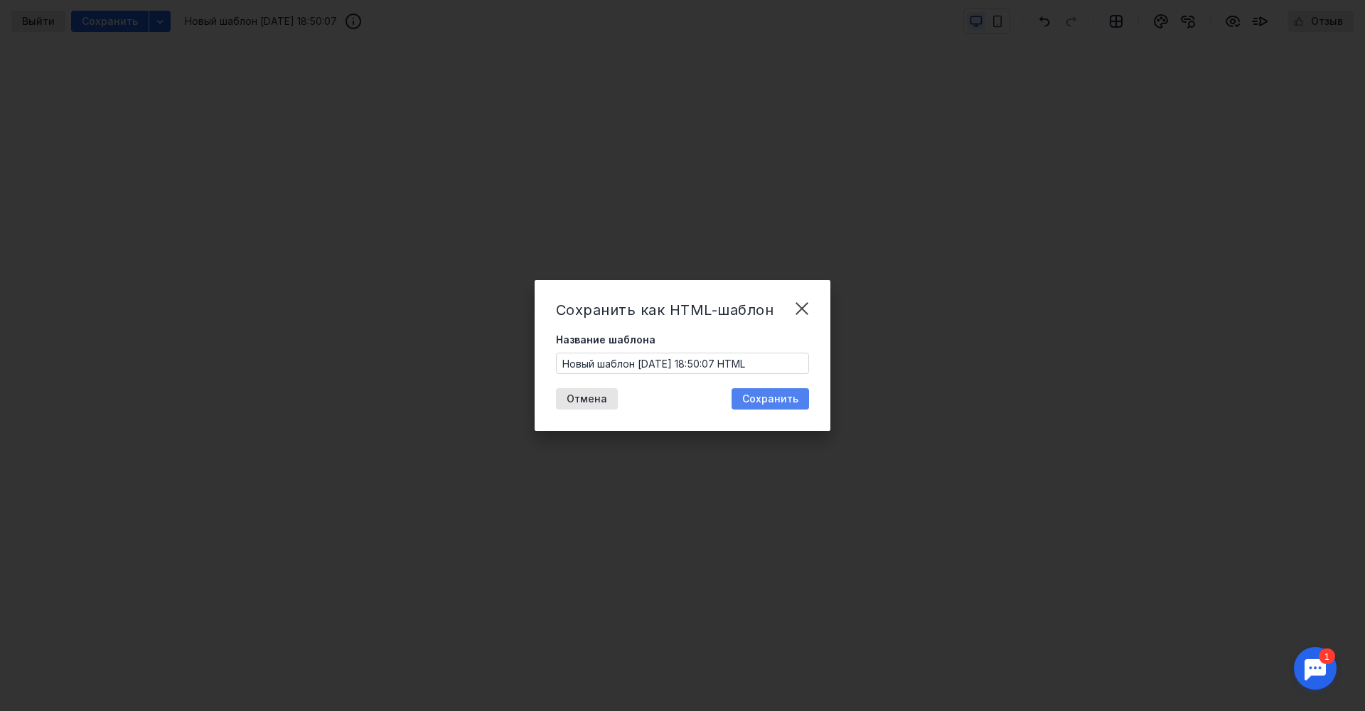
click at [765, 401] on span "Сохранить" at bounding box center [770, 399] width 56 height 12
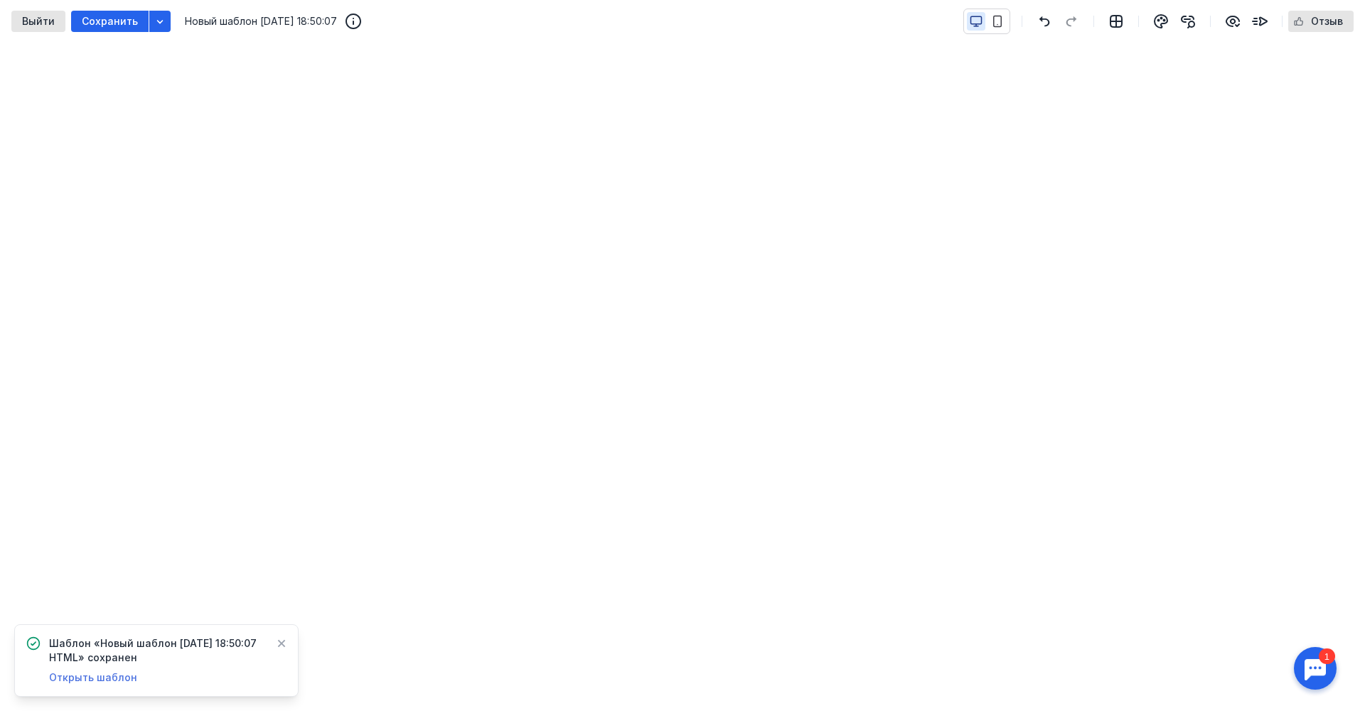
click at [99, 679] on span "Открыть шаблон" at bounding box center [93, 677] width 88 height 12
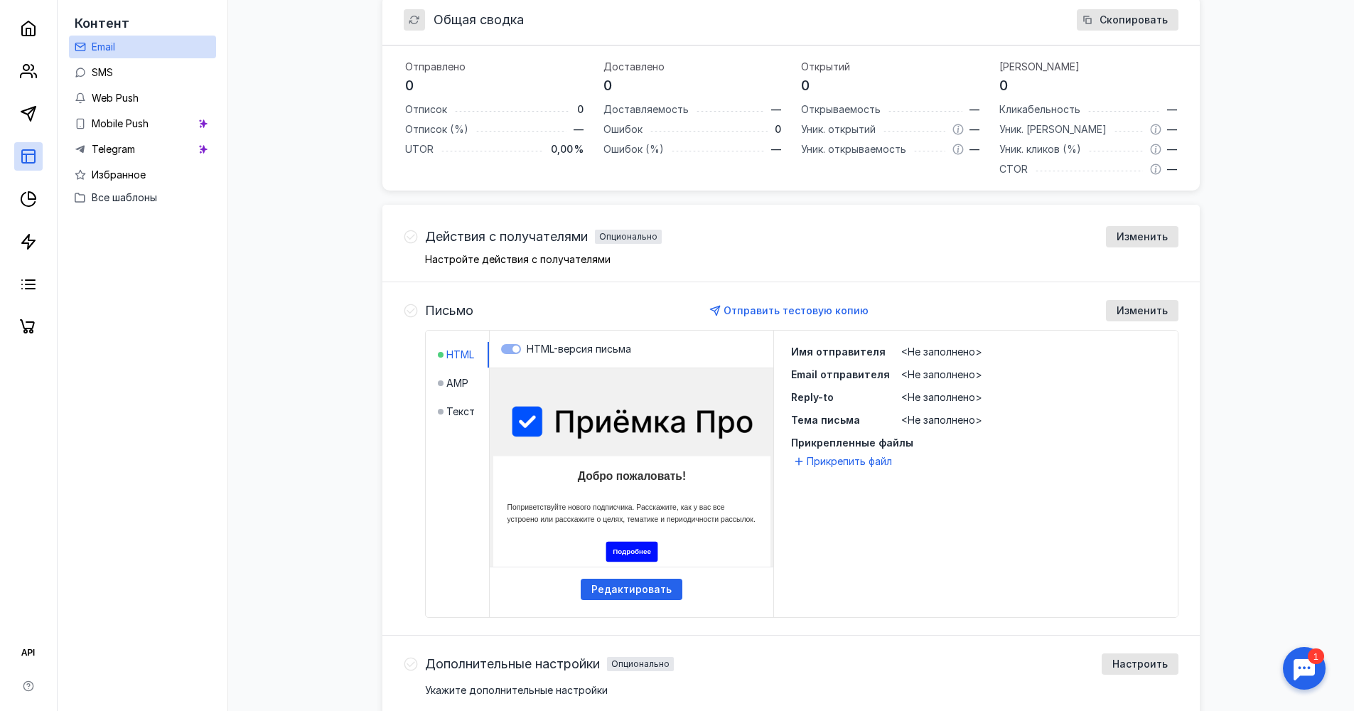
scroll to position [295, 0]
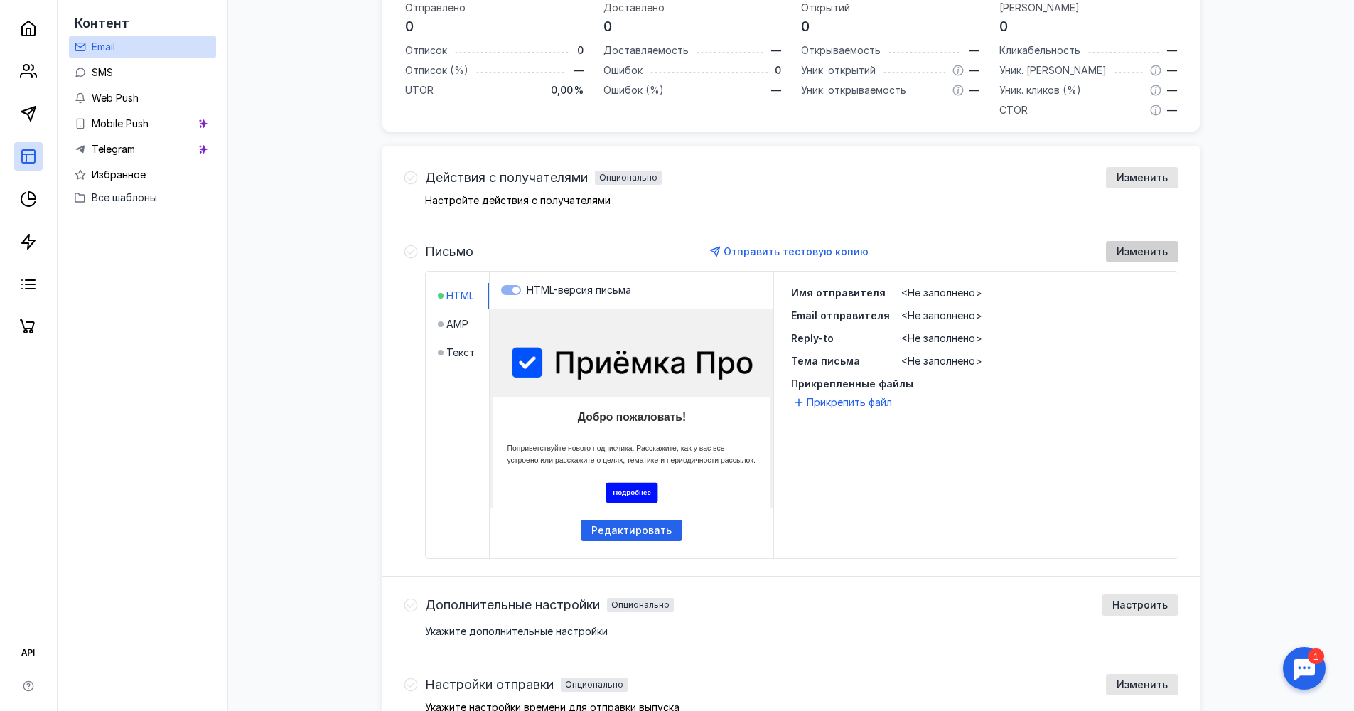
click at [1154, 249] on span "Изменить" at bounding box center [1142, 252] width 51 height 12
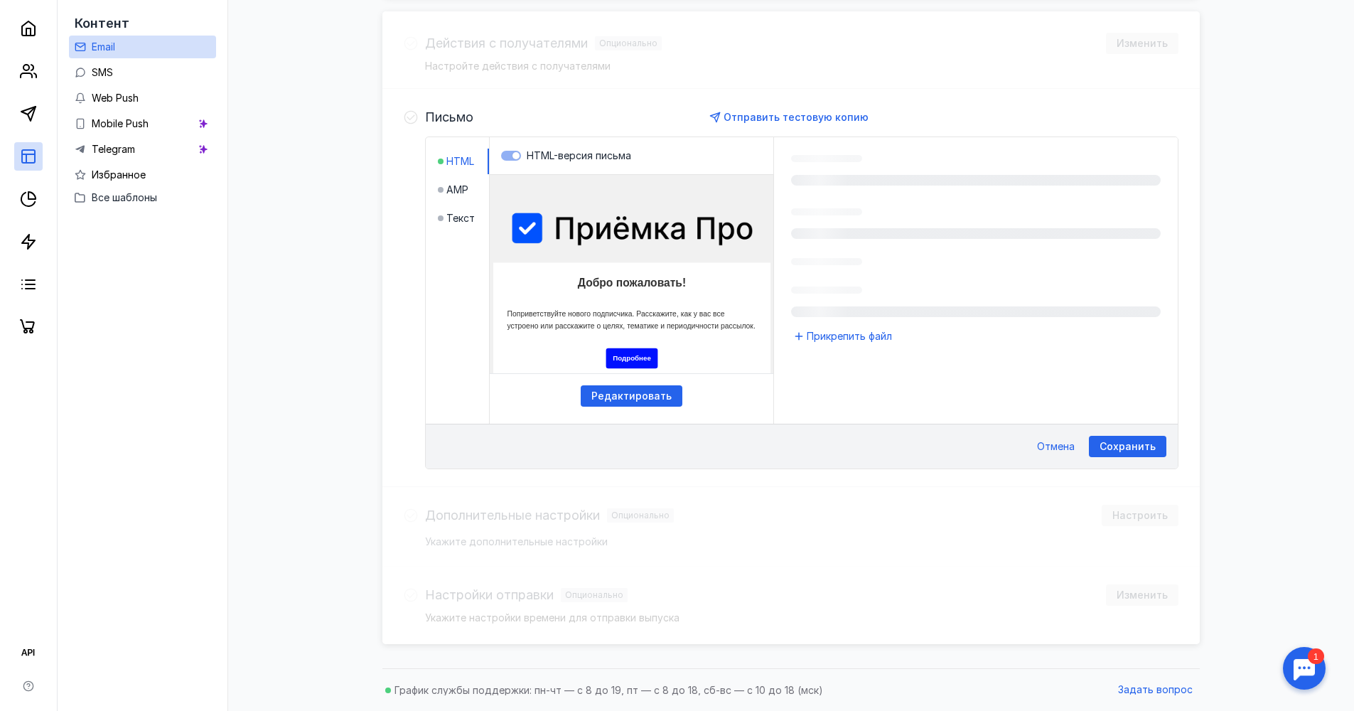
scroll to position [459, 0]
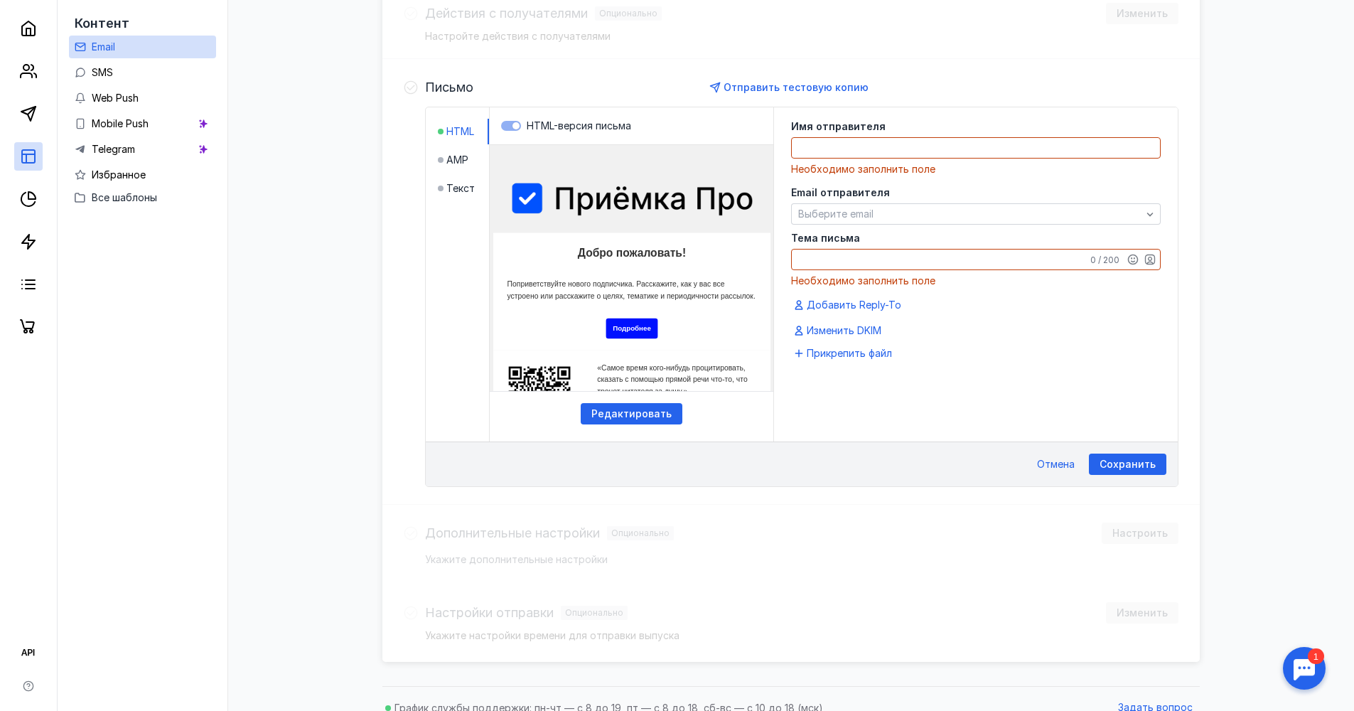
click at [398, 182] on div "Письмо Отправить тестовую копию HTML AMP Текст HTML-версия письма Редактировать…" at bounding box center [791, 282] width 818 height 446
click at [1059, 463] on span "Отмена" at bounding box center [1056, 465] width 38 height 12
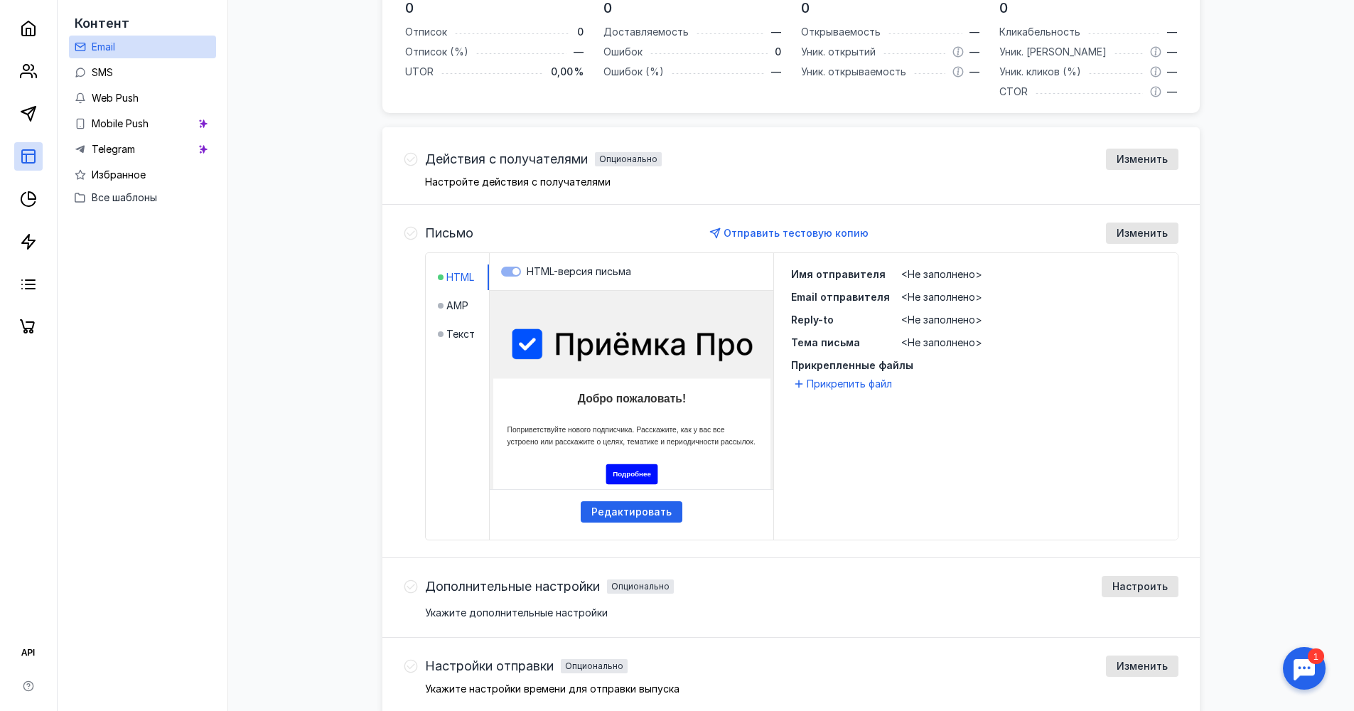
scroll to position [321, 0]
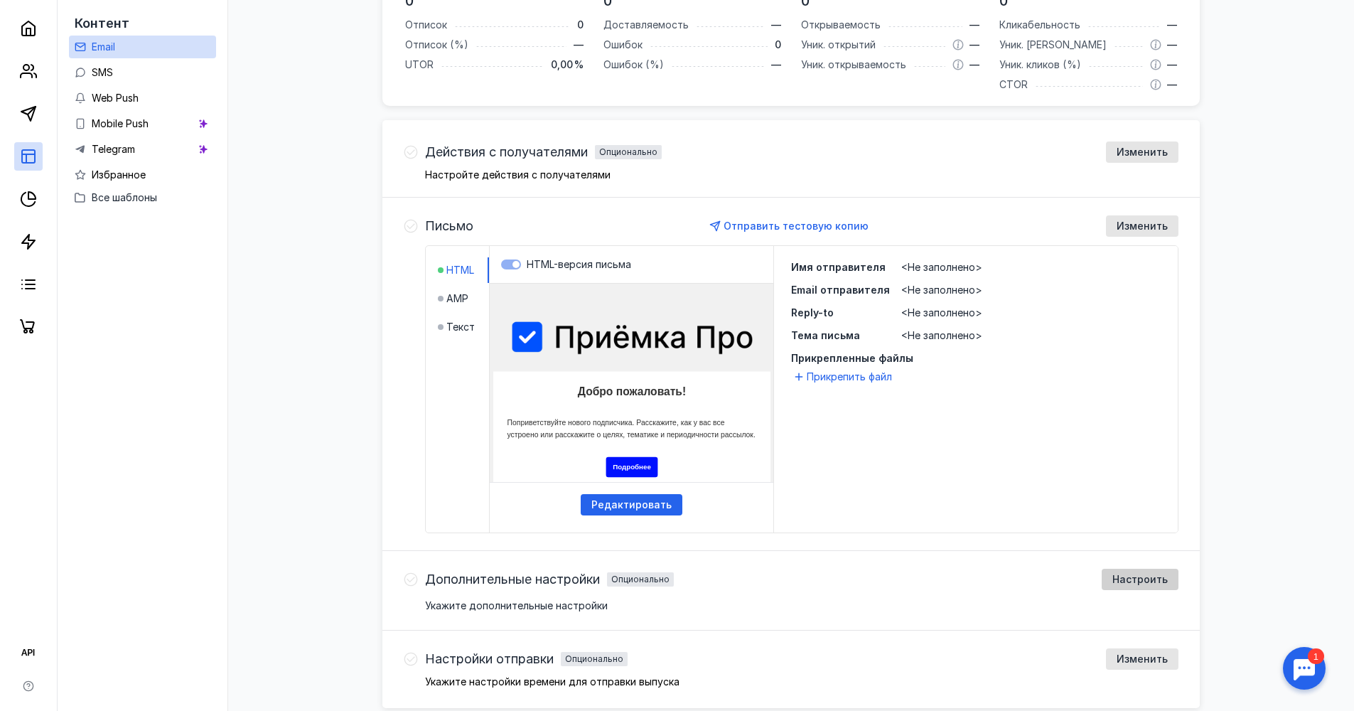
click at [1158, 581] on span "Настроить" at bounding box center [1140, 580] width 55 height 12
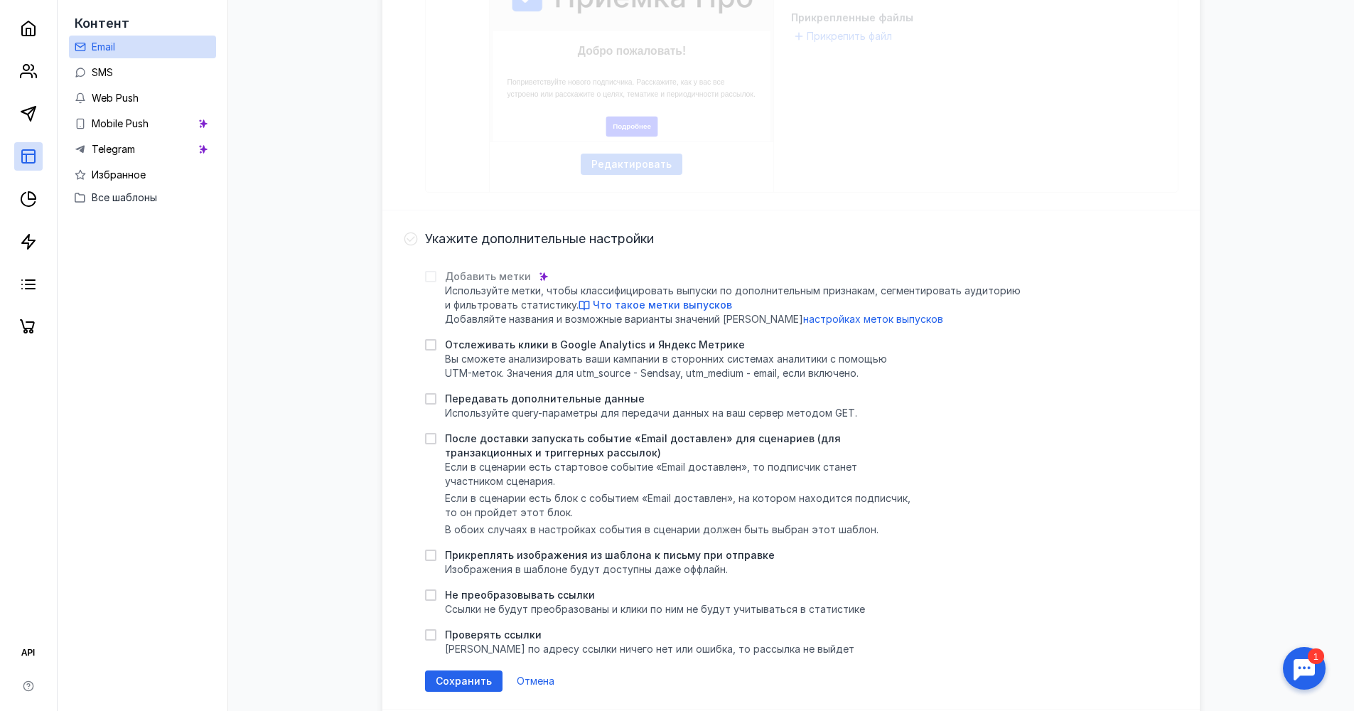
scroll to position [661, 0]
click at [338, 394] on div "Общая сводка Скопировать Отправлено 0 Отписок 0 Отписок (%) — UTOR 0,00 % Доста…" at bounding box center [791, 178] width 1098 height 1251
click at [529, 678] on span "Отмена" at bounding box center [536, 681] width 38 height 12
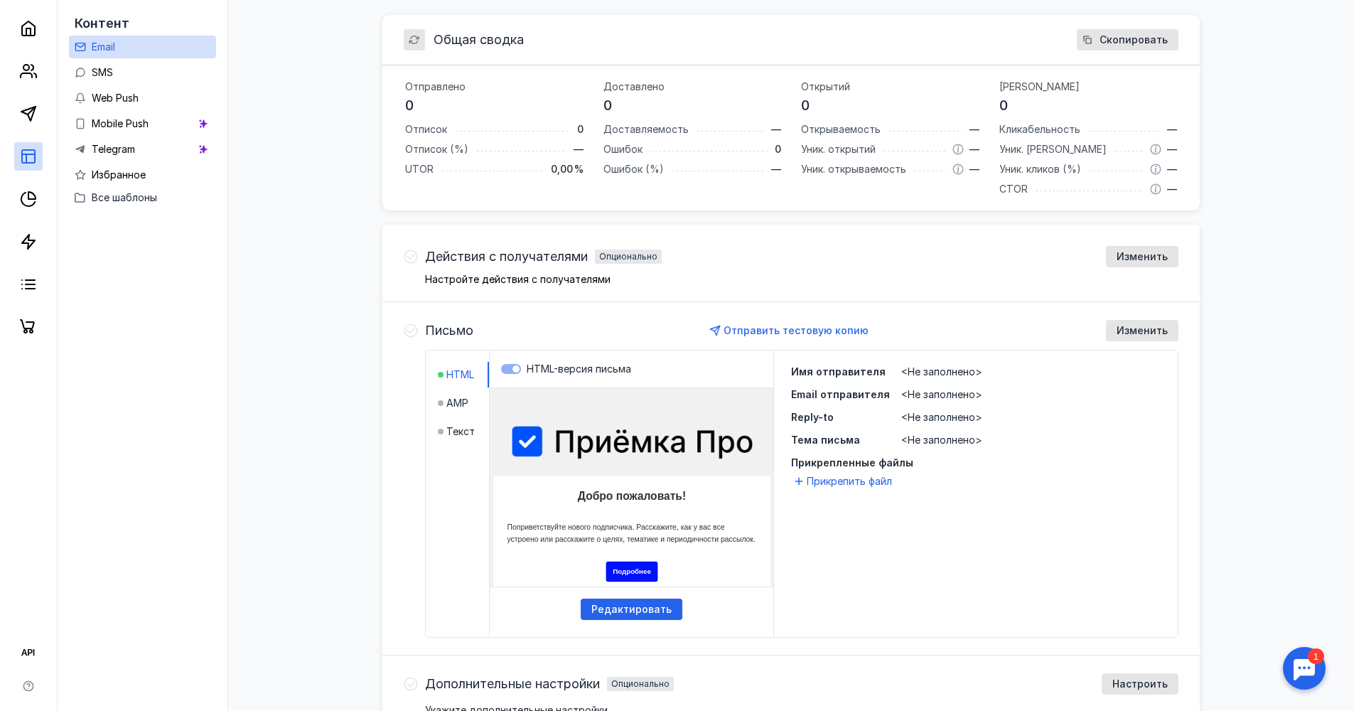
scroll to position [196, 0]
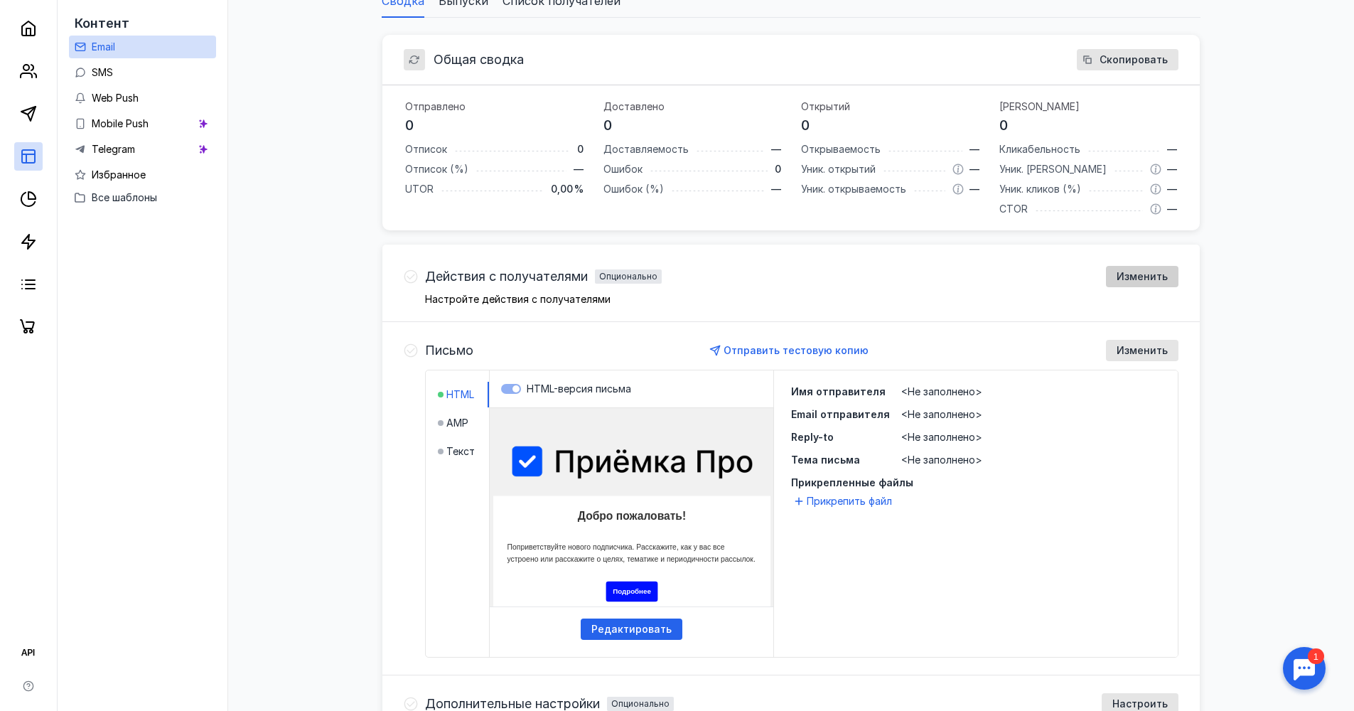
click at [1154, 274] on span "Изменить" at bounding box center [1142, 277] width 51 height 12
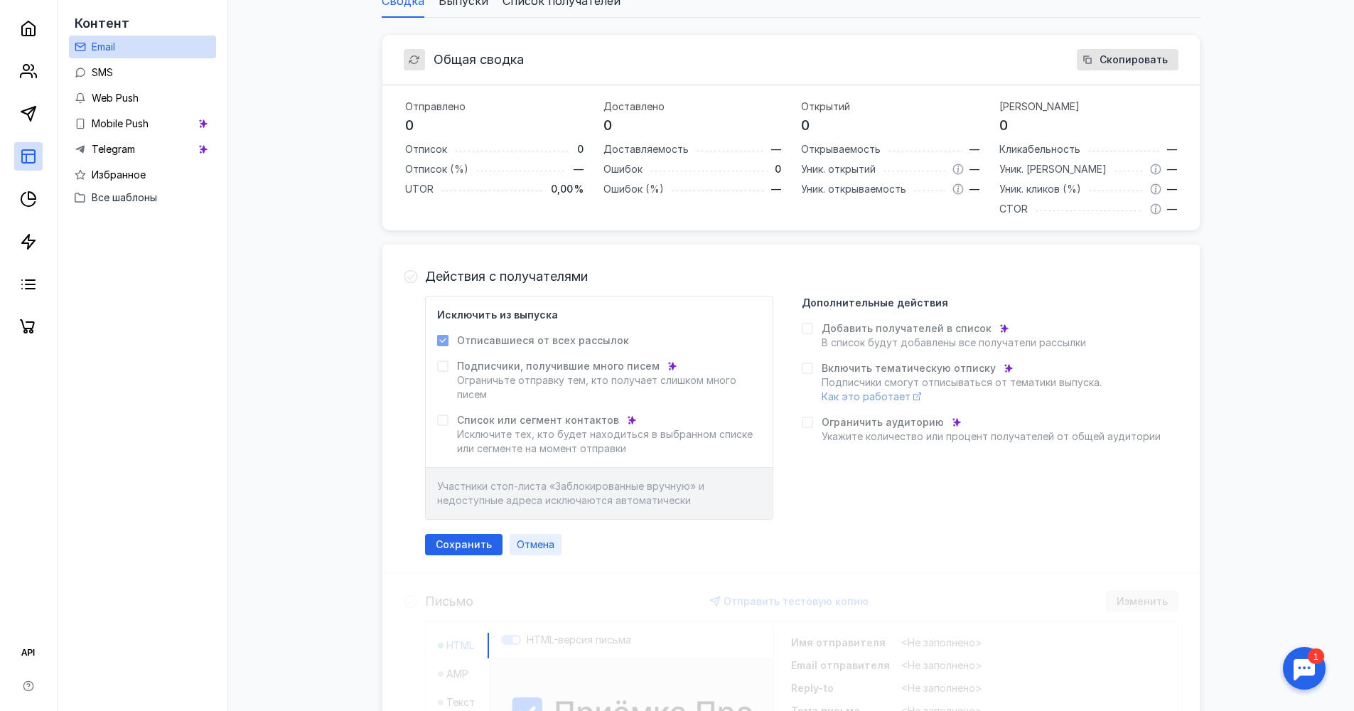
click at [541, 544] on span "Отмена" at bounding box center [536, 545] width 38 height 12
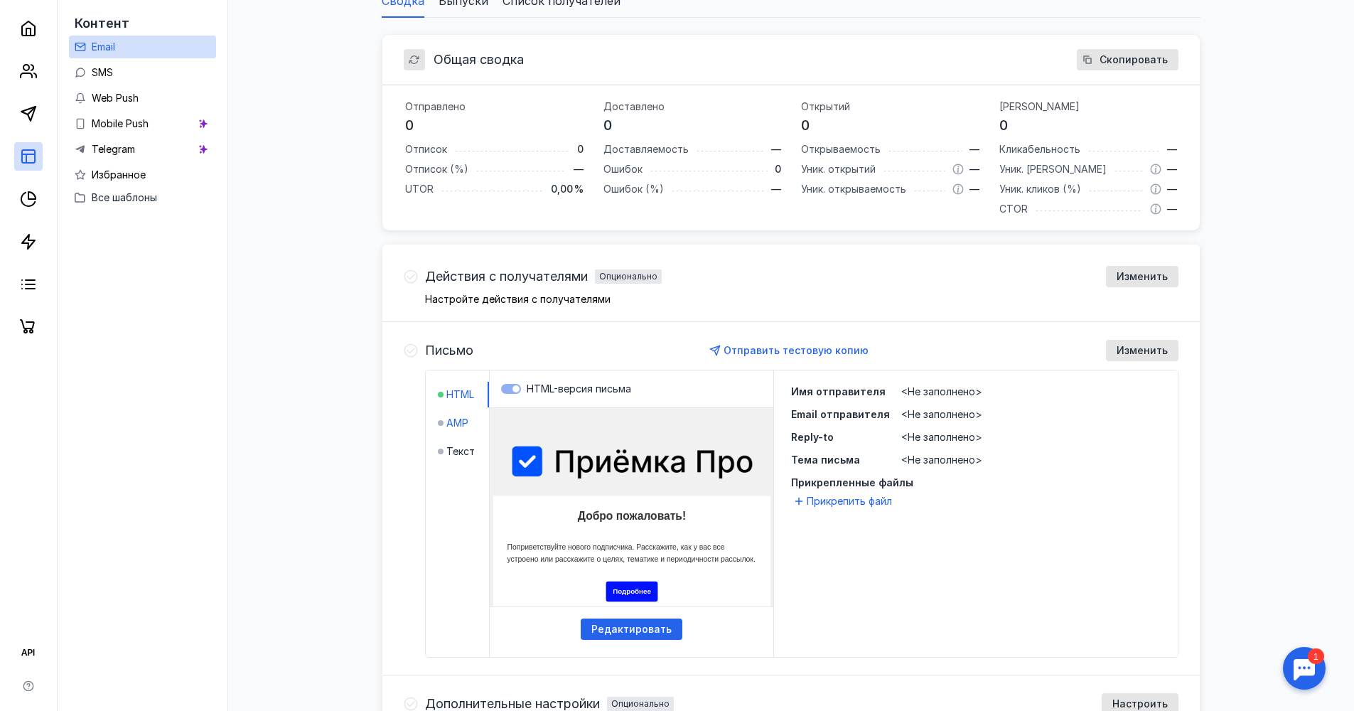
click at [456, 422] on span "AMP" at bounding box center [457, 423] width 22 height 14
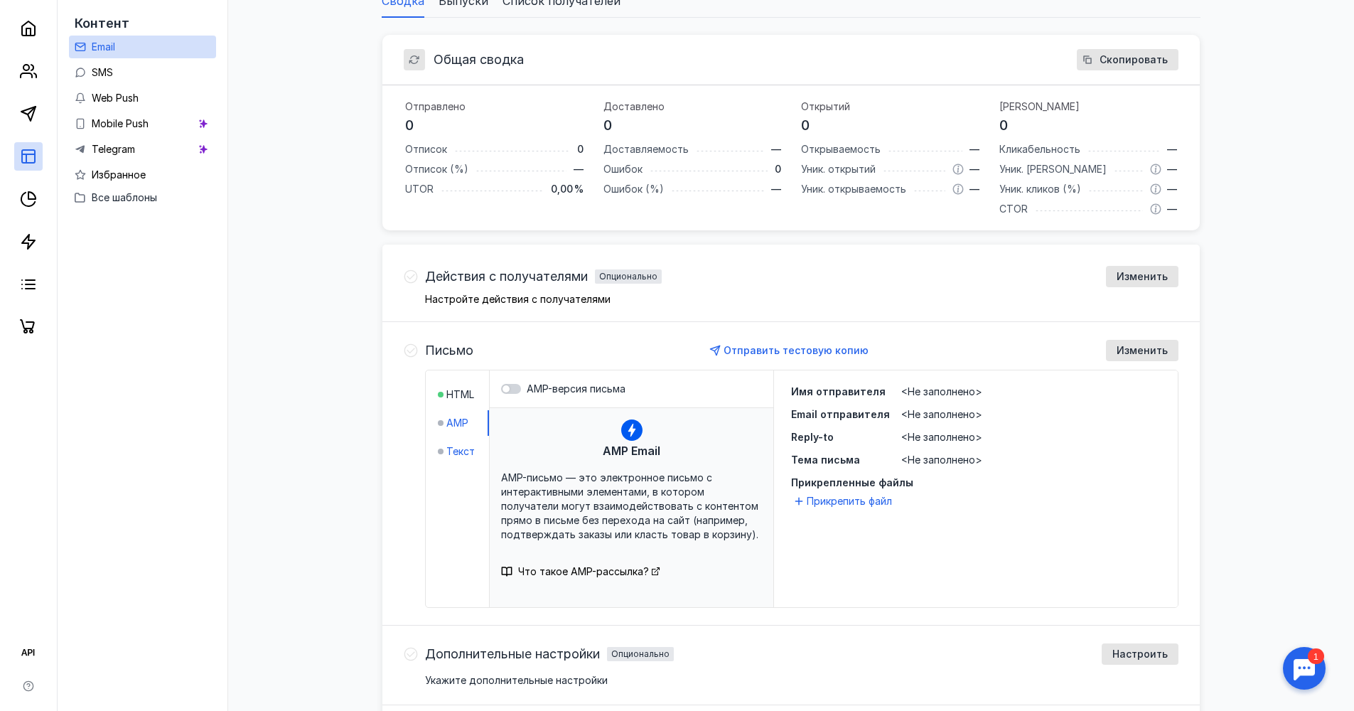
click at [458, 452] on span "Текст" at bounding box center [460, 451] width 28 height 14
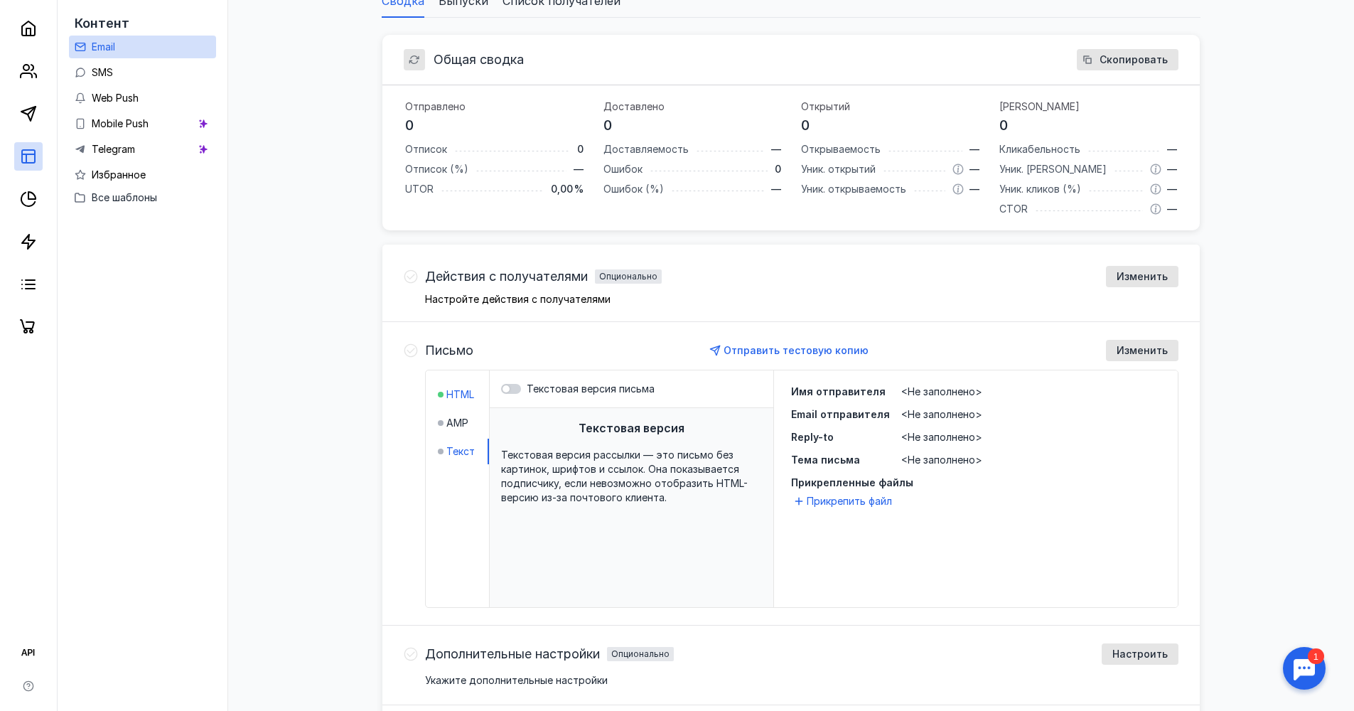
click at [456, 398] on span "HTML" at bounding box center [460, 394] width 28 height 14
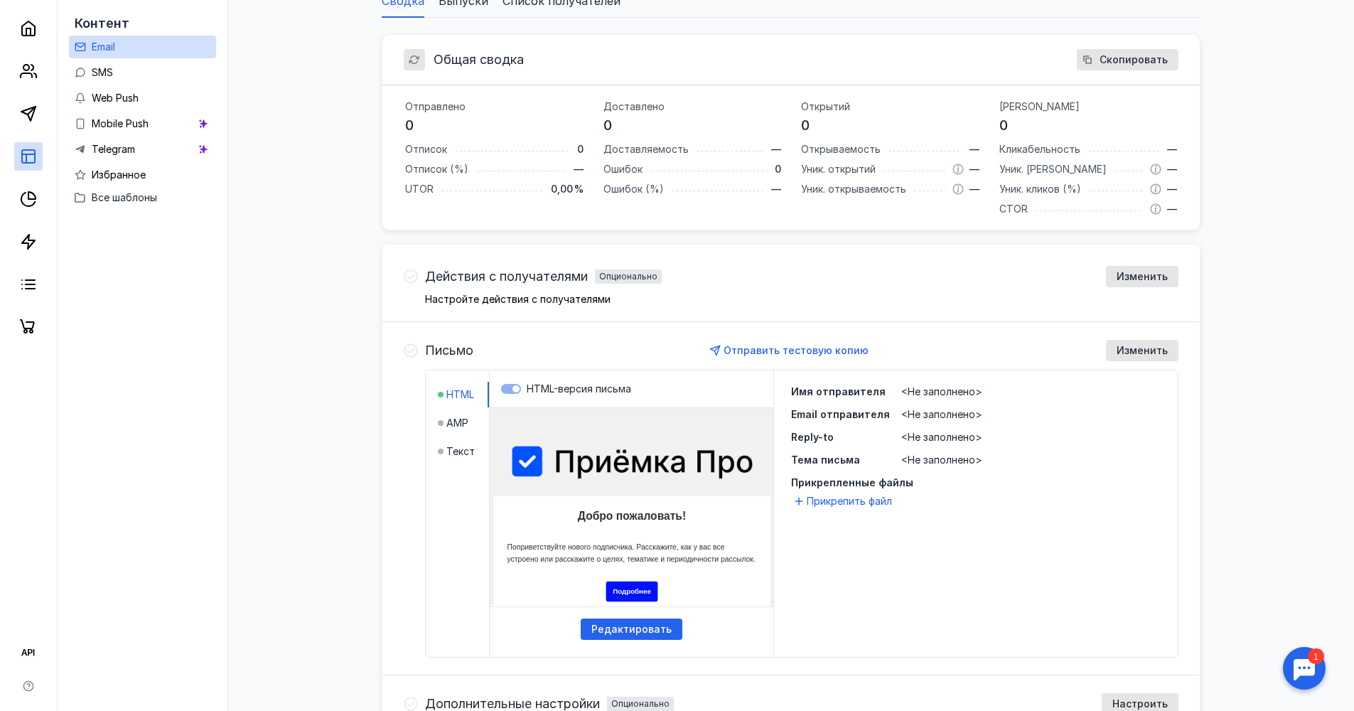
scroll to position [0, 0]
click at [642, 631] on span "Редактировать" at bounding box center [632, 630] width 80 height 12
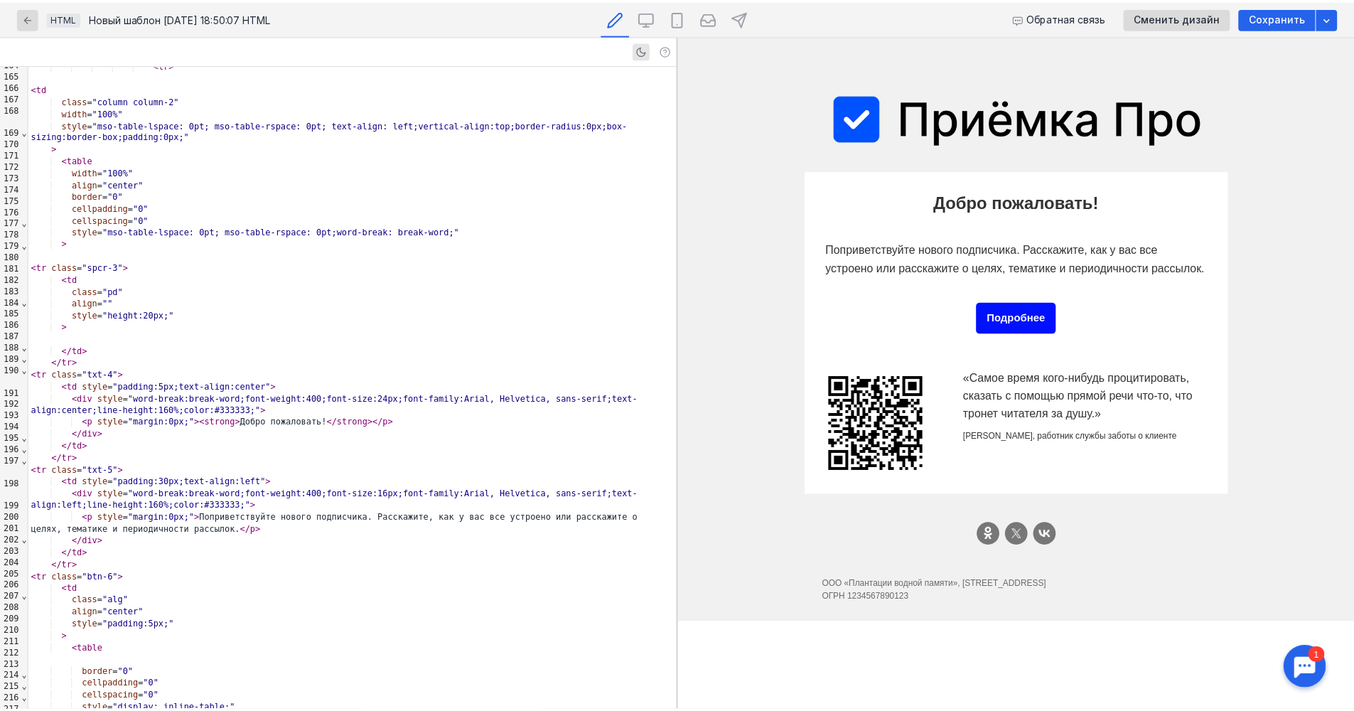
scroll to position [1886, 0]
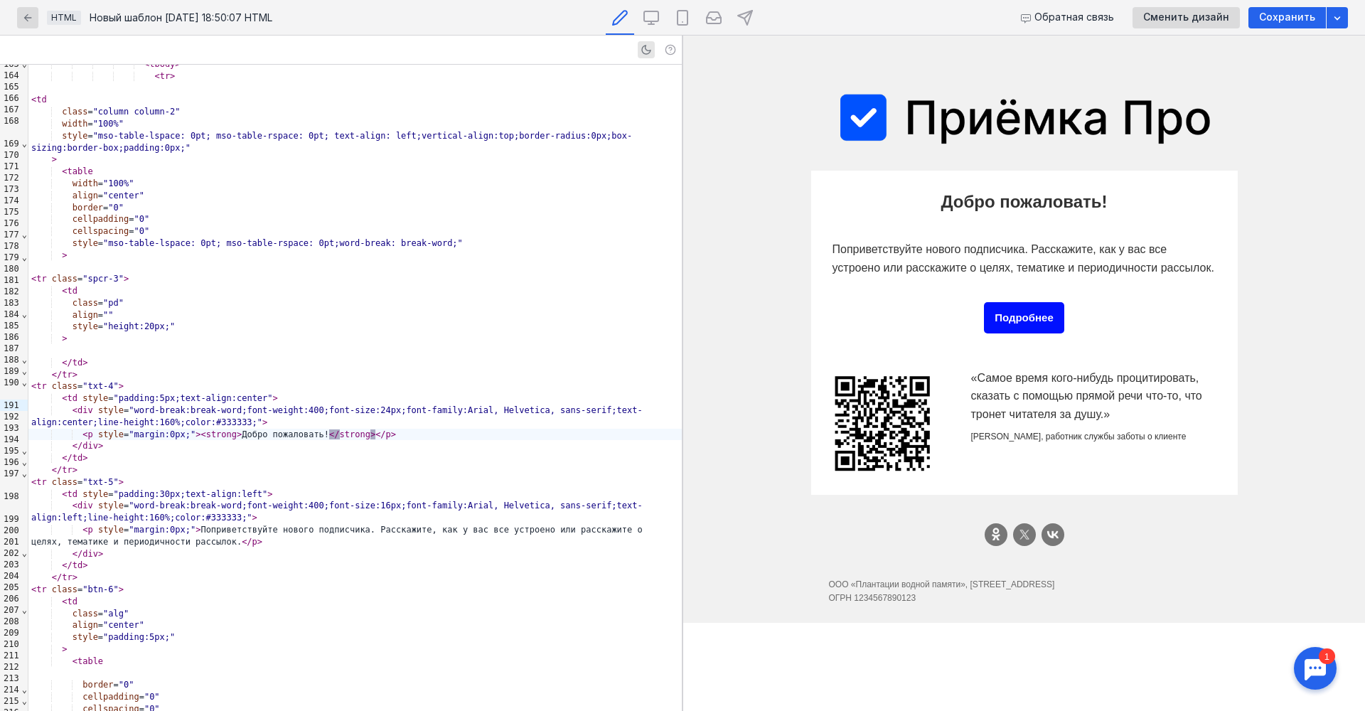
click at [326, 429] on div "< p style = "margin:0px;" > < strong > Добро пожаловать! </ strong > </ p >" at bounding box center [354, 435] width 653 height 12
click at [242, 429] on div "< p style = "margin:0px;" > < strong > Добро пожаловать! </ strong > </ p >" at bounding box center [354, 435] width 653 height 12
click at [324, 429] on div "< p style = "margin:0px;" > < strong > Добро пожаловать! </ strong > </ p >" at bounding box center [354, 435] width 653 height 12
click at [242, 429] on div "< p style = "margin:0px;" > < strong > Добро пожаловать! </ strong > </ p >" at bounding box center [354, 435] width 653 height 12
drag, startPoint x: 535, startPoint y: 459, endPoint x: 1302, endPoint y: 13, distance: 887.6
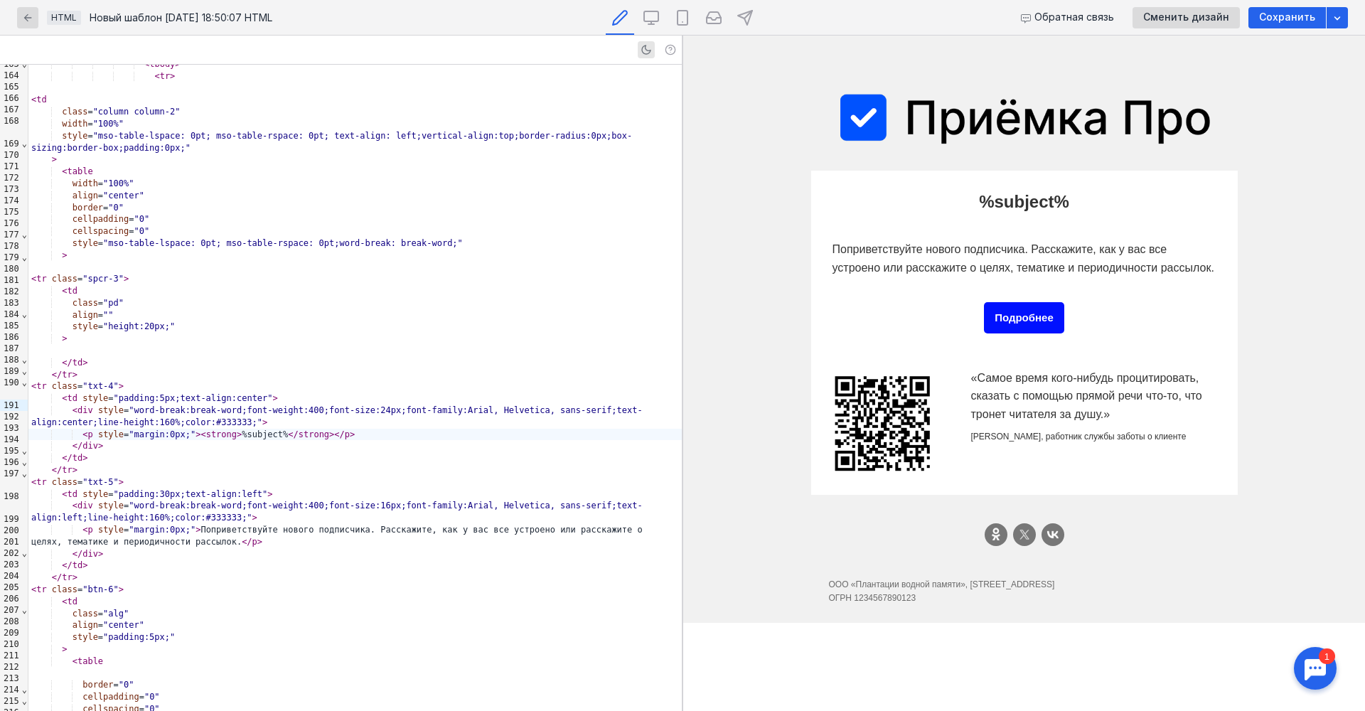
click at [1302, 13] on span "Сохранить" at bounding box center [1287, 17] width 56 height 12
click at [25, 20] on icon "button" at bounding box center [27, 17] width 11 height 11
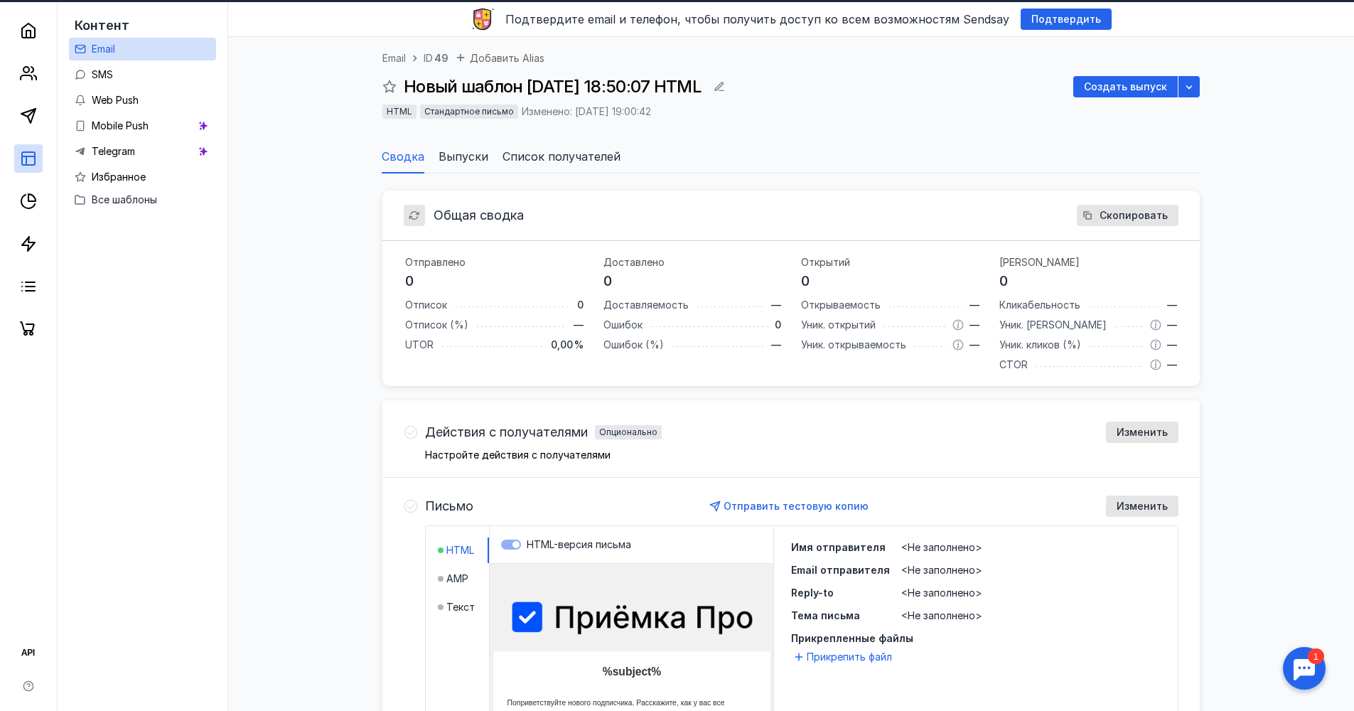
scroll to position [42, 0]
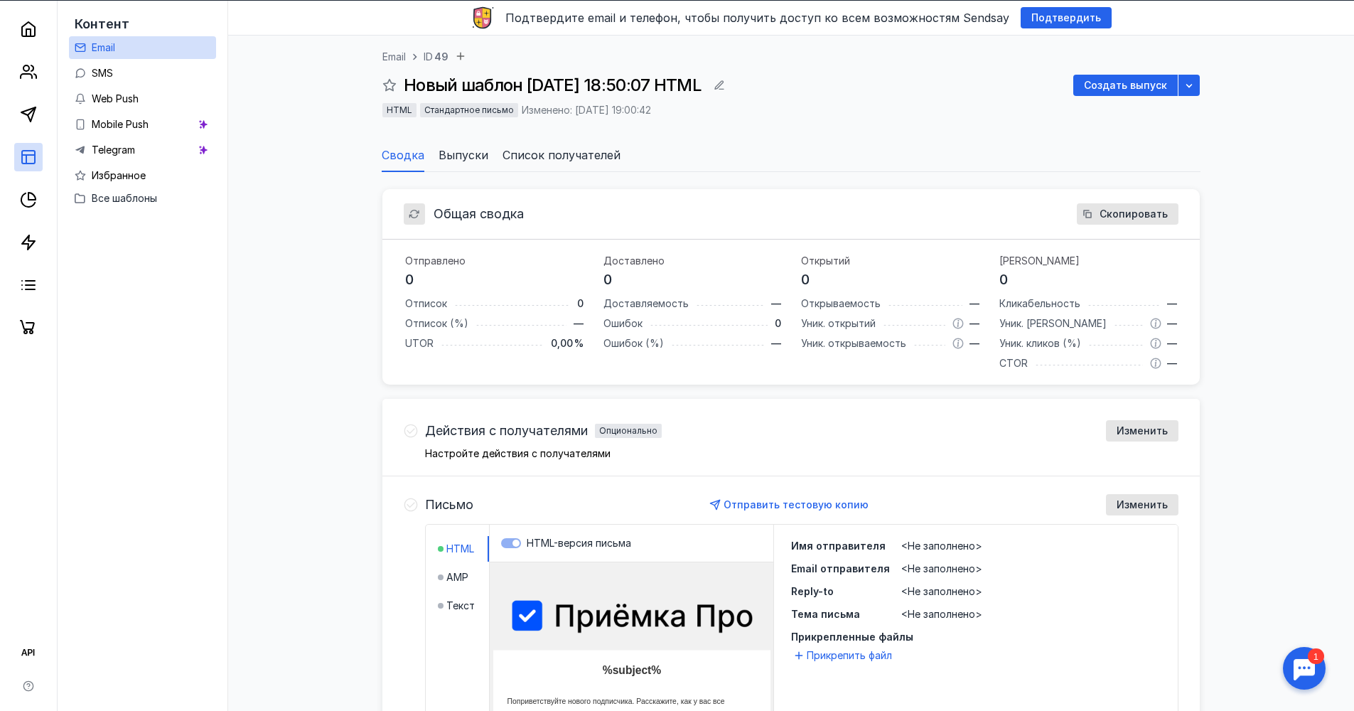
click at [581, 161] on span "Список получателей" at bounding box center [562, 154] width 118 height 17
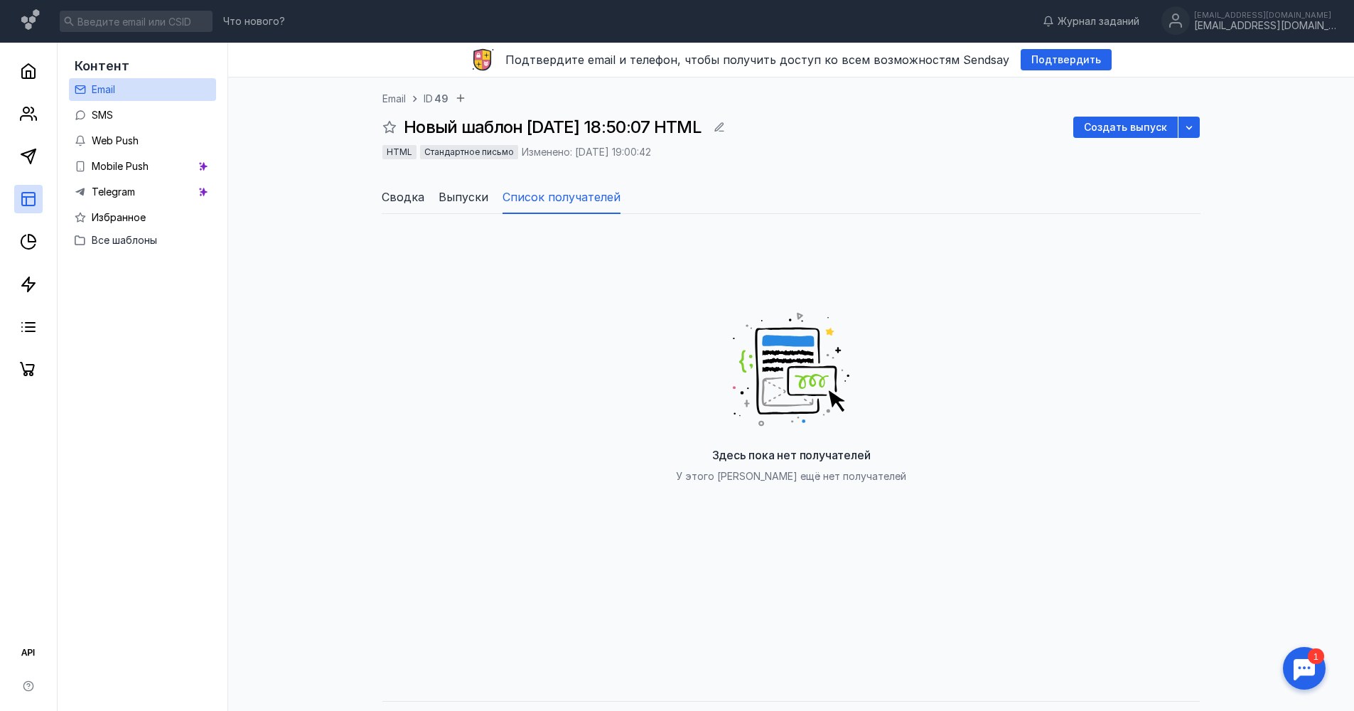
click at [412, 199] on span "Сводка" at bounding box center [403, 196] width 43 height 17
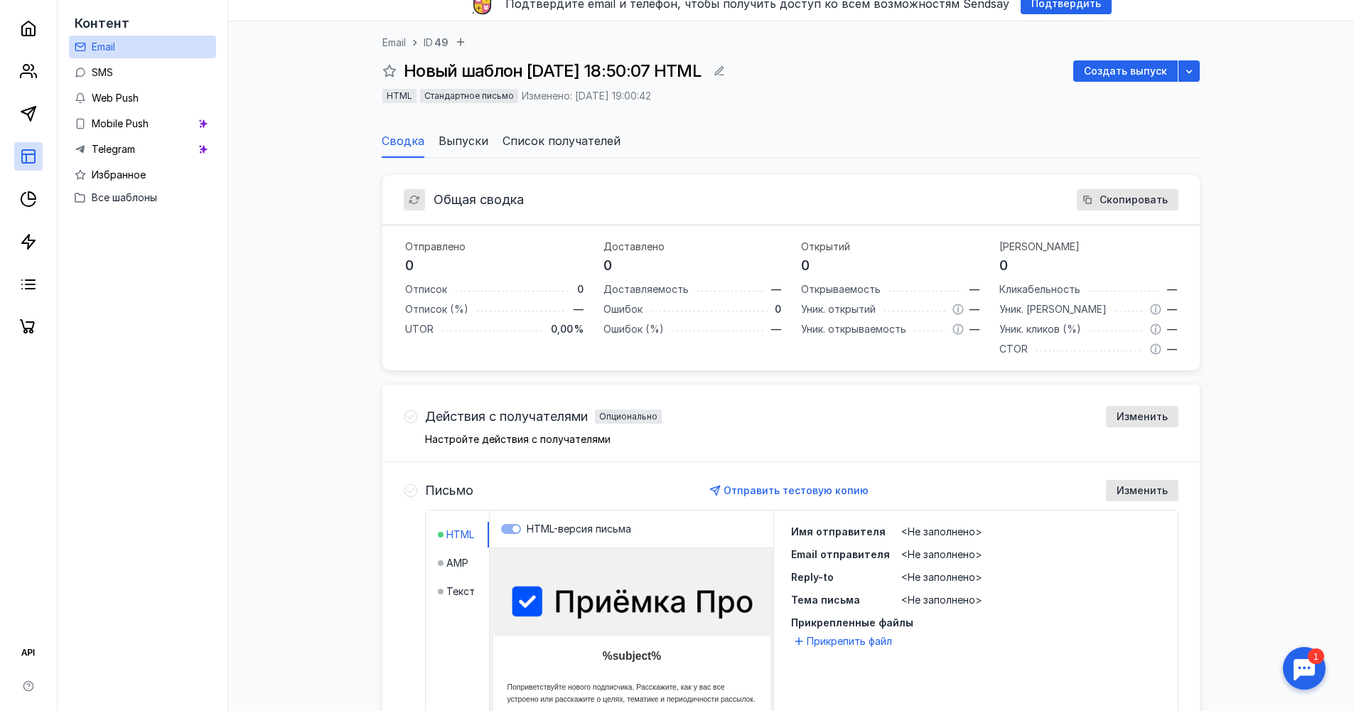
scroll to position [56, 0]
click at [554, 440] on p "Настройте действия с получателями" at bounding box center [802, 439] width 754 height 10
click at [455, 142] on span "Выпуски" at bounding box center [464, 140] width 50 height 17
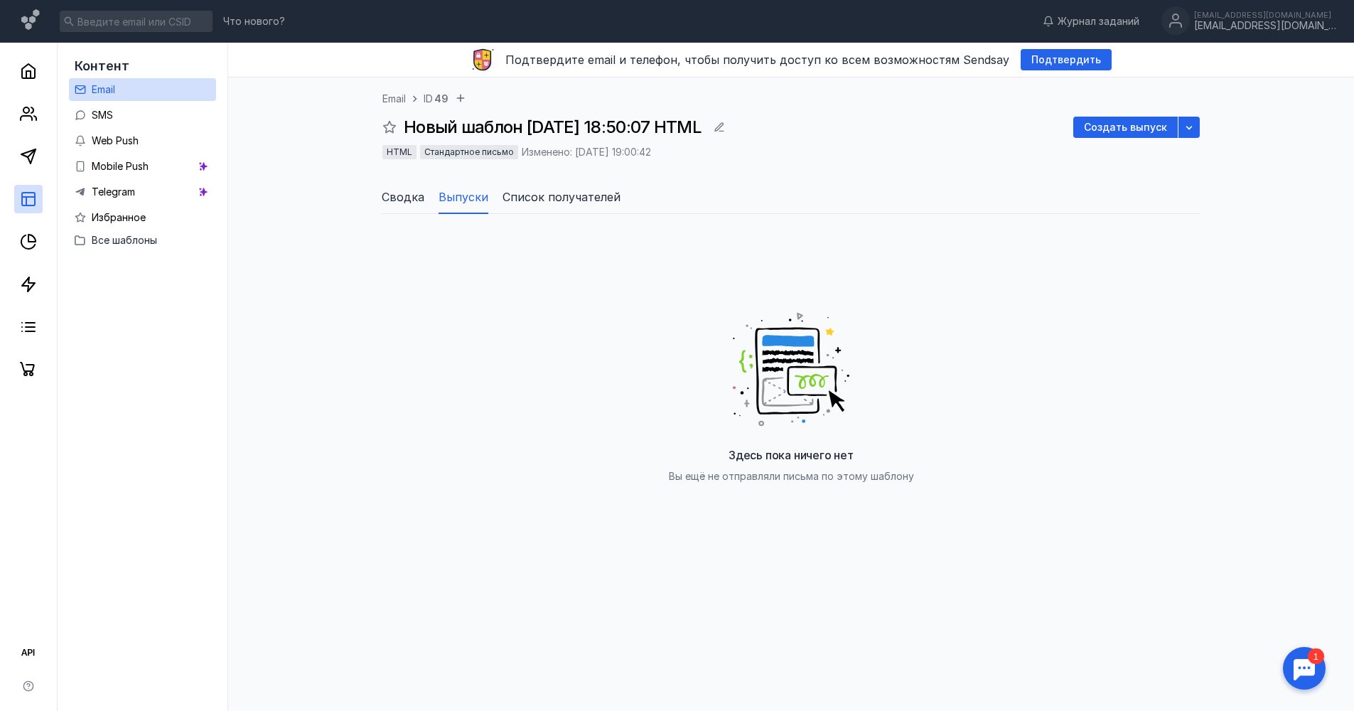
click at [395, 203] on span "Сводка" at bounding box center [403, 196] width 43 height 17
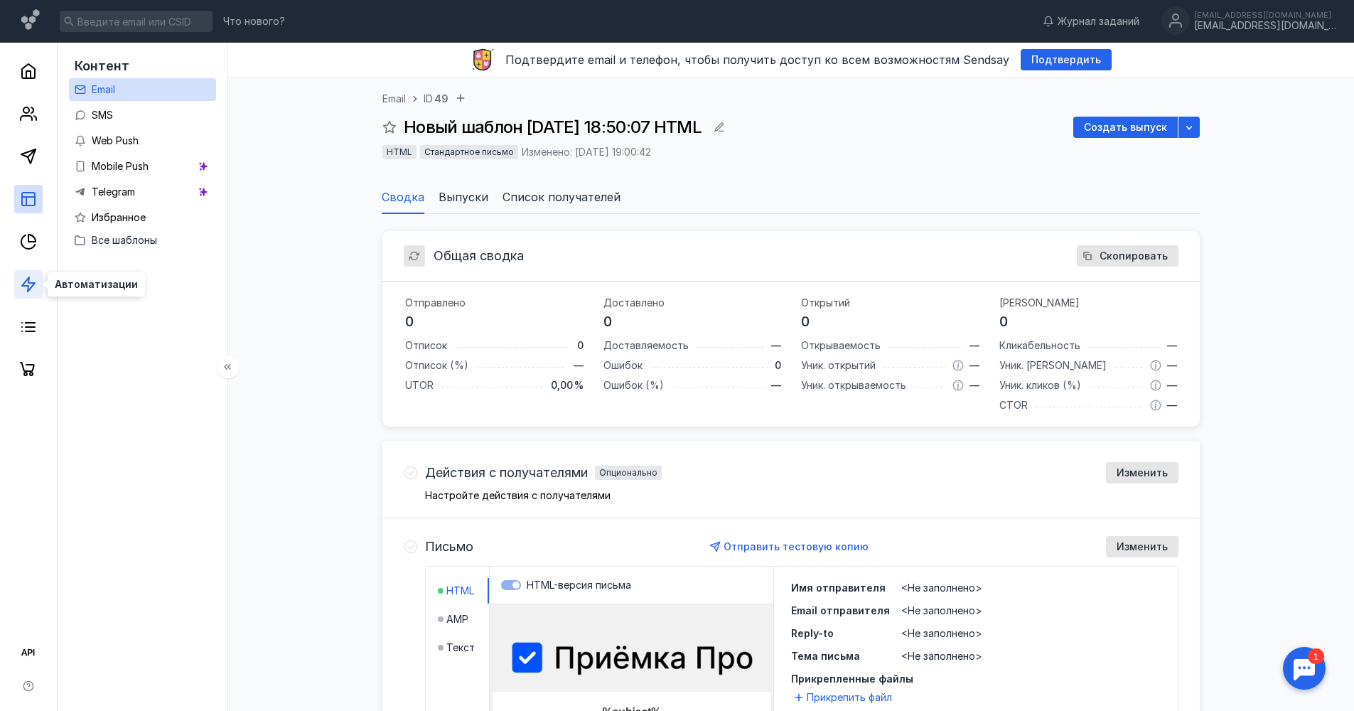
click at [27, 284] on icon at bounding box center [28, 284] width 17 height 17
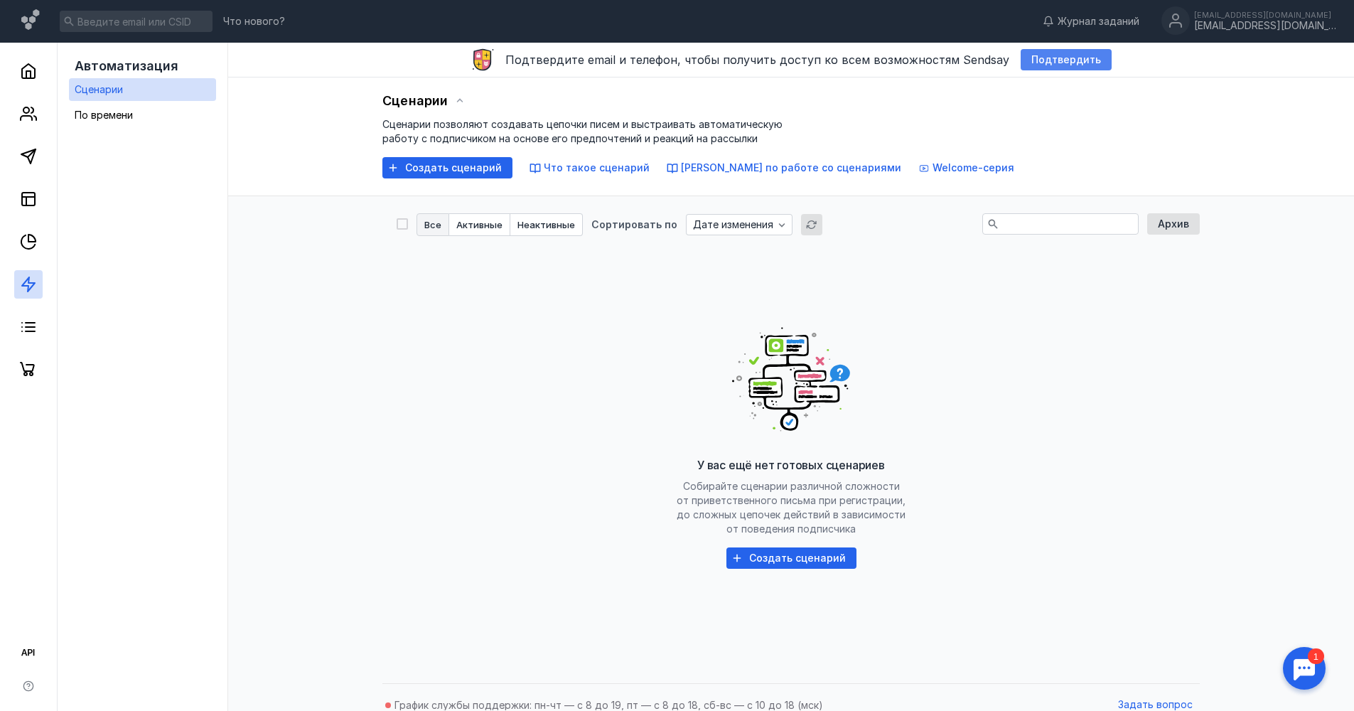
click at [1054, 52] on div "Подтвердить" at bounding box center [1066, 59] width 91 height 21
